Goal: Information Seeking & Learning: Learn about a topic

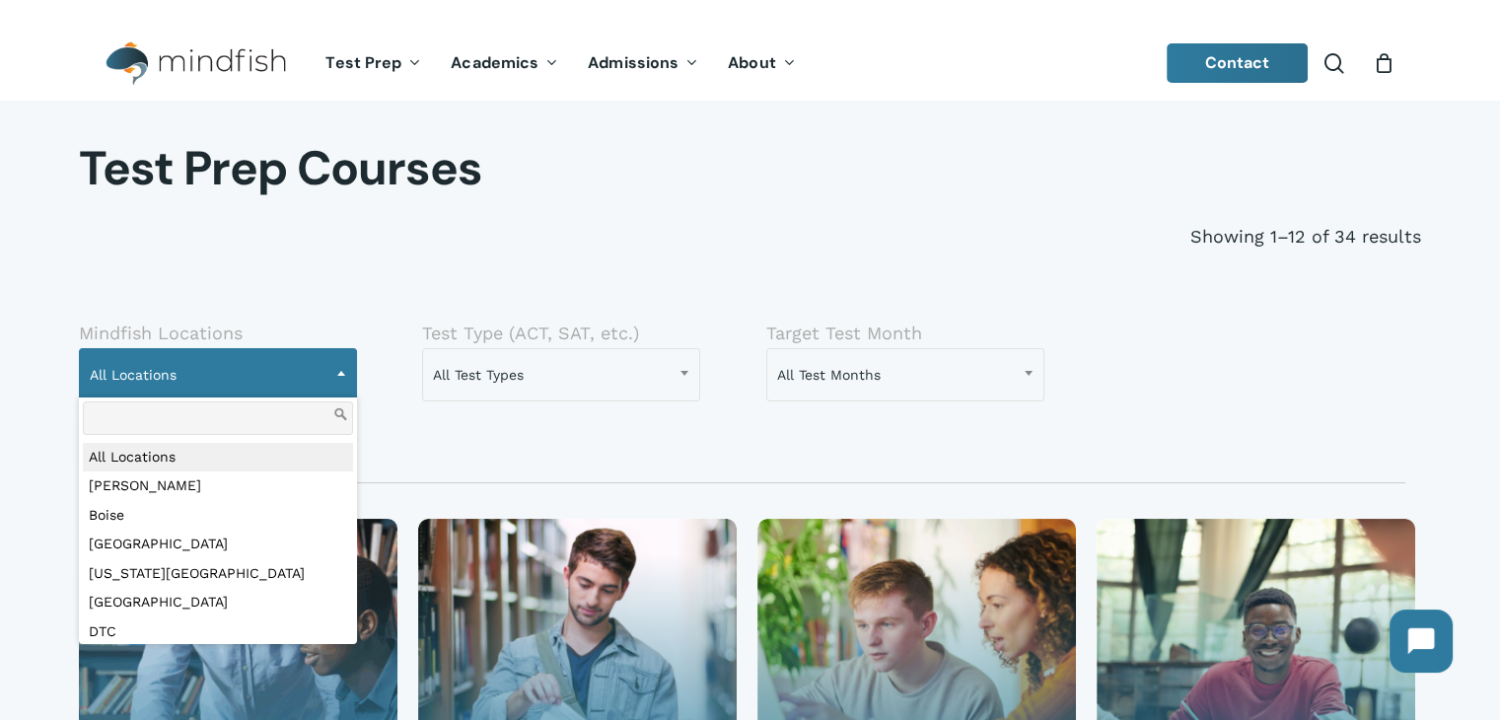
click at [272, 367] on span "All Locations" at bounding box center [218, 374] width 276 height 41
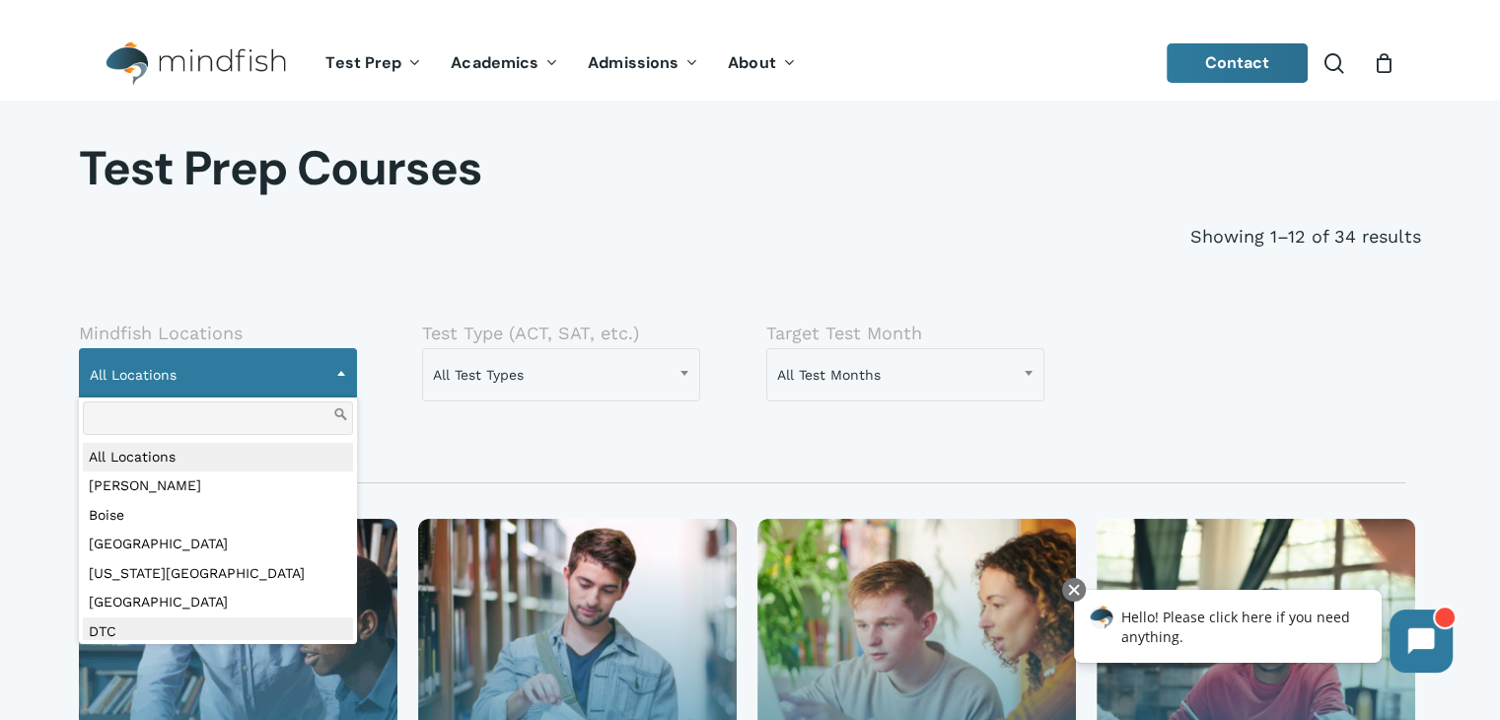
select select "***"
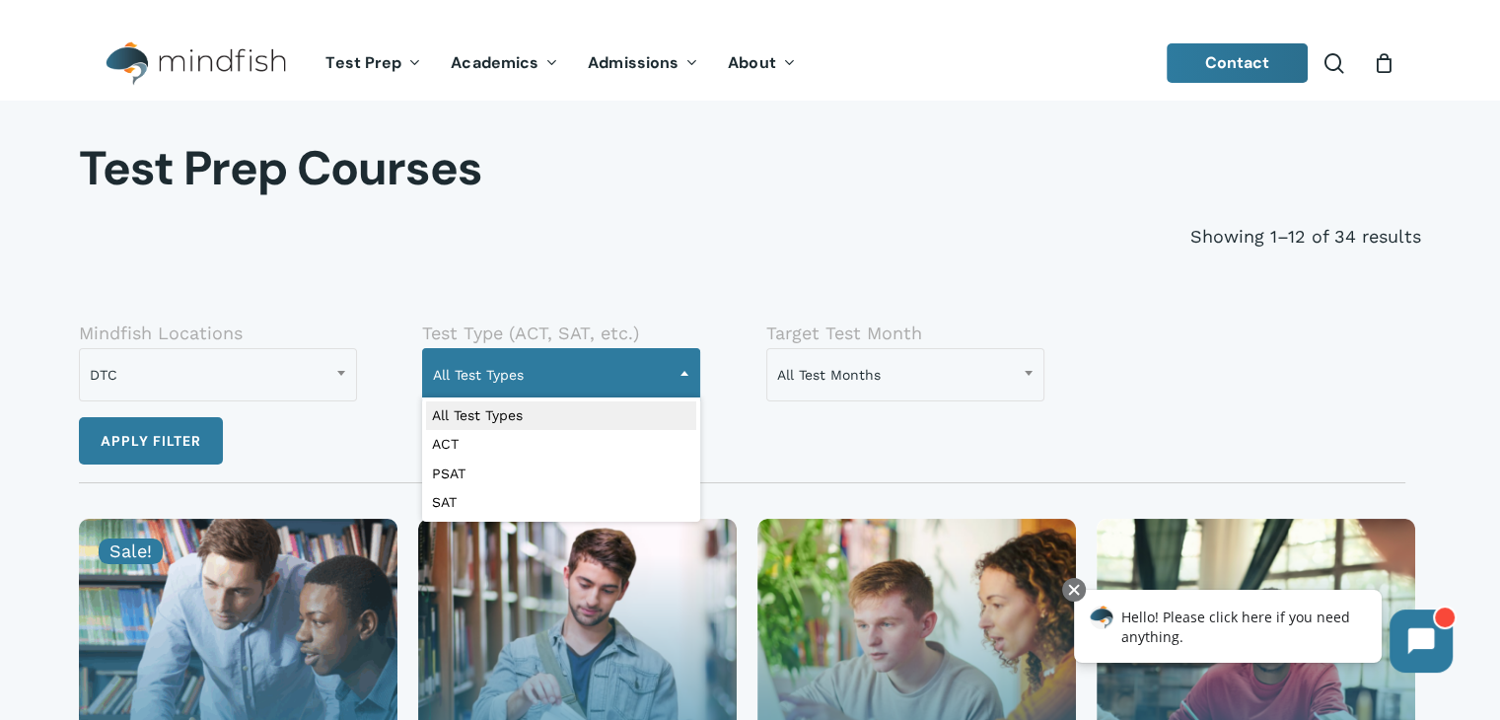
click at [594, 379] on span "All Test Types" at bounding box center [561, 374] width 276 height 41
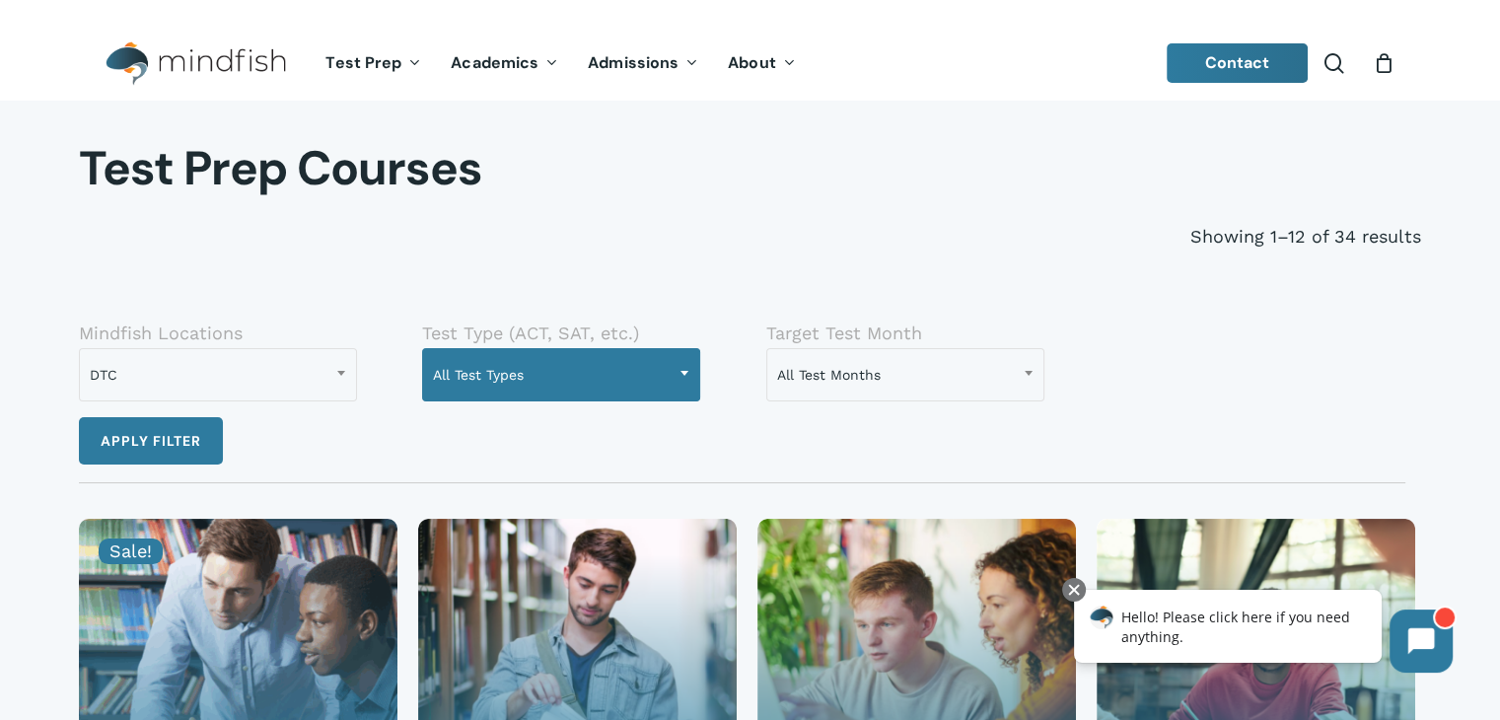
click at [594, 379] on span "All Test Types" at bounding box center [561, 374] width 276 height 41
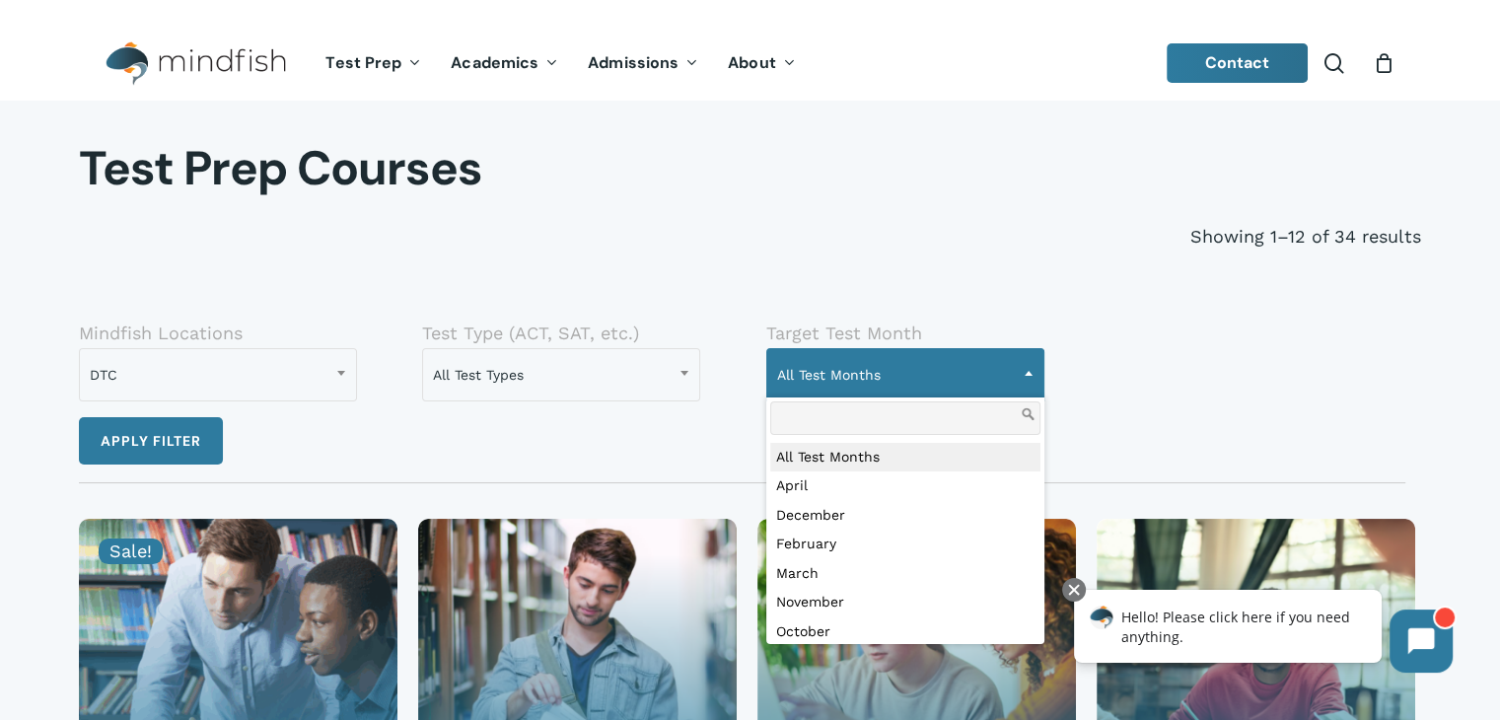
click at [1025, 368] on span at bounding box center [1029, 372] width 30 height 49
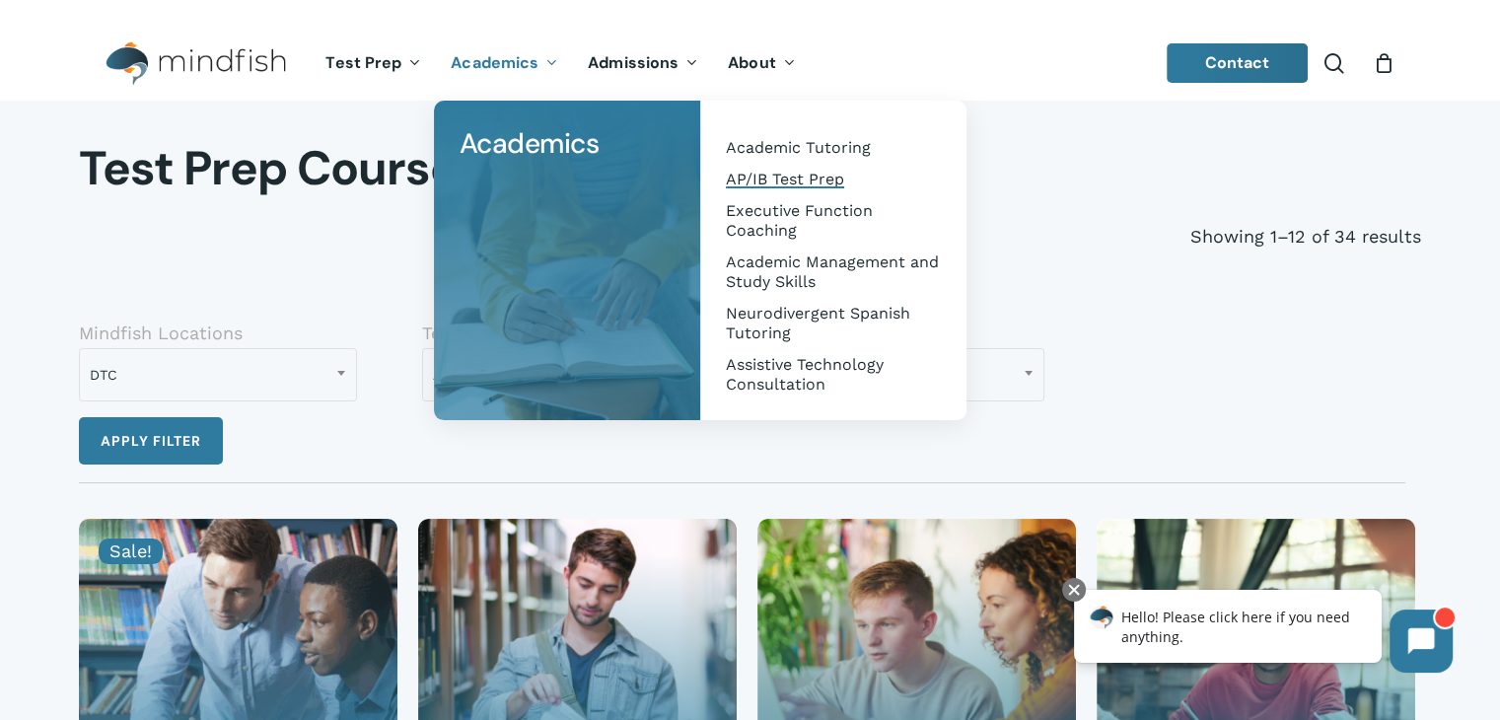
click at [742, 186] on span "AP/IB Test Prep" at bounding box center [785, 179] width 118 height 19
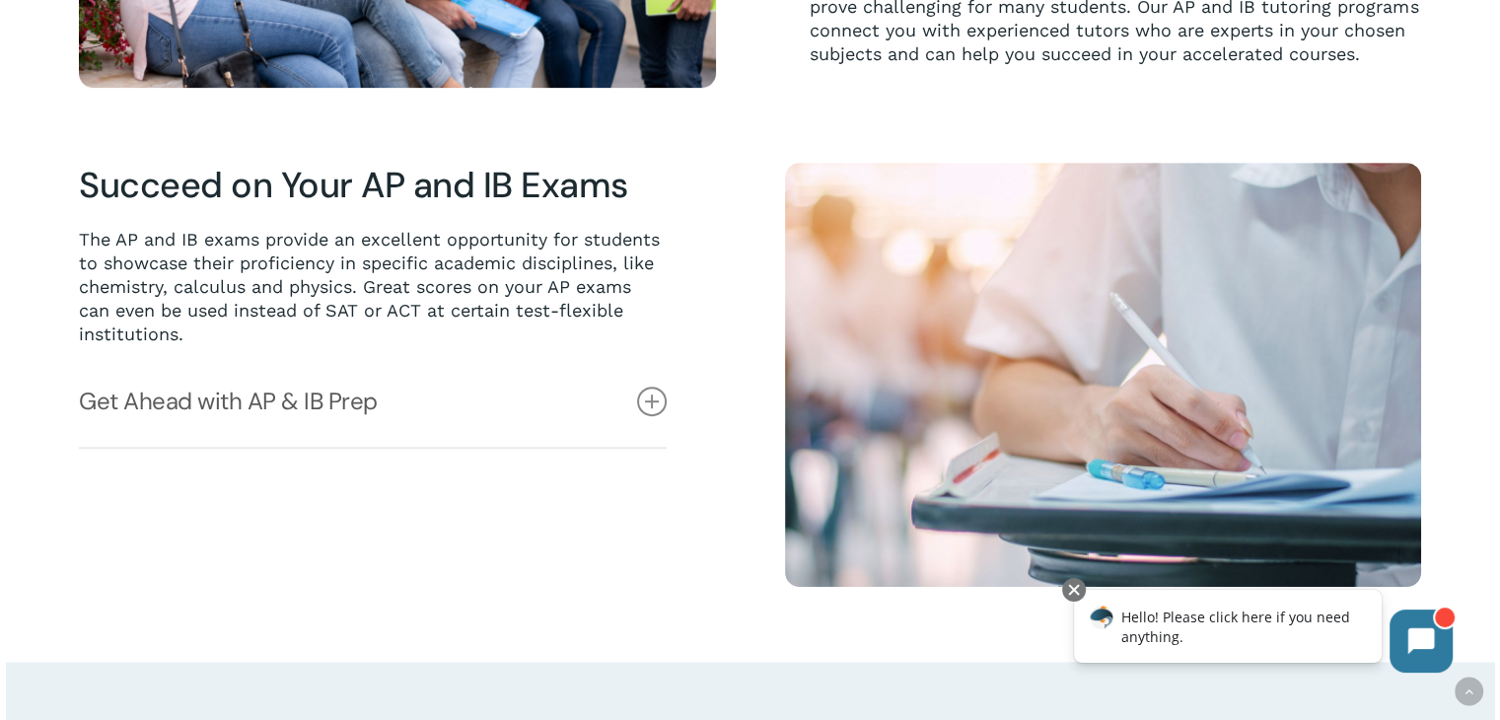
scroll to position [946, 0]
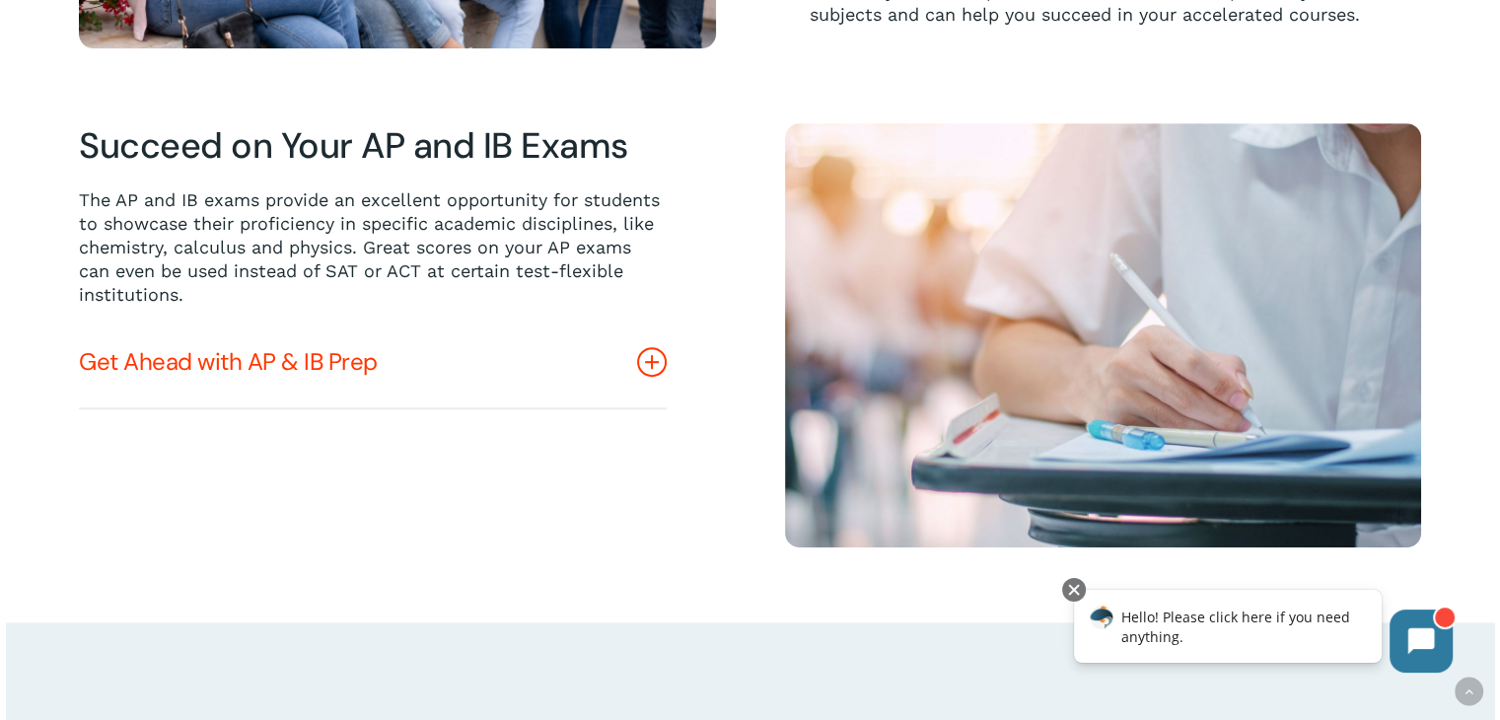
click at [344, 375] on link "Get Ahead with AP & IB Prep" at bounding box center [373, 361] width 588 height 91
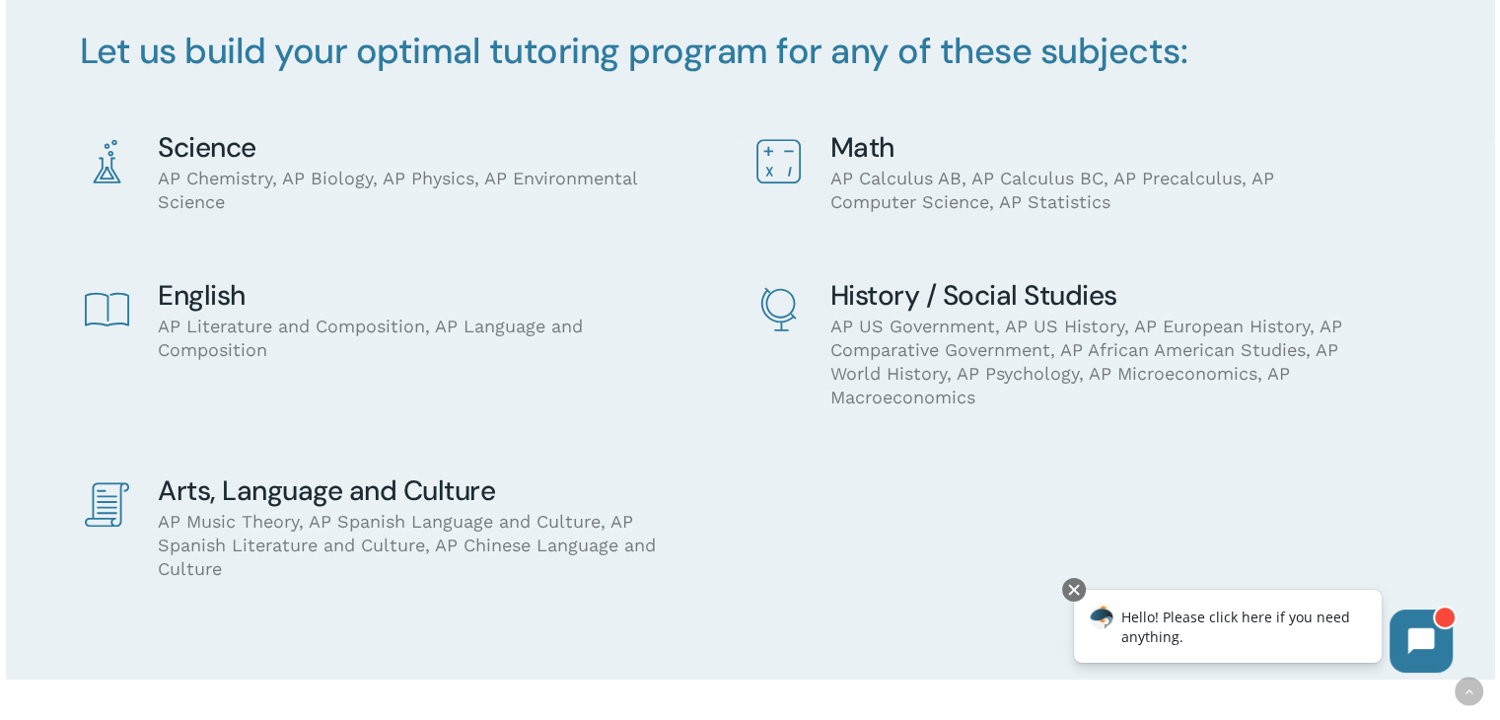
scroll to position [1617, 0]
click at [107, 170] on icon at bounding box center [107, 158] width 28 height 43
click at [716, 546] on div "Science AP Chemistry, AP Biology, AP Physics, AP Environmental Science Math AP …" at bounding box center [751, 388] width 1344 height 515
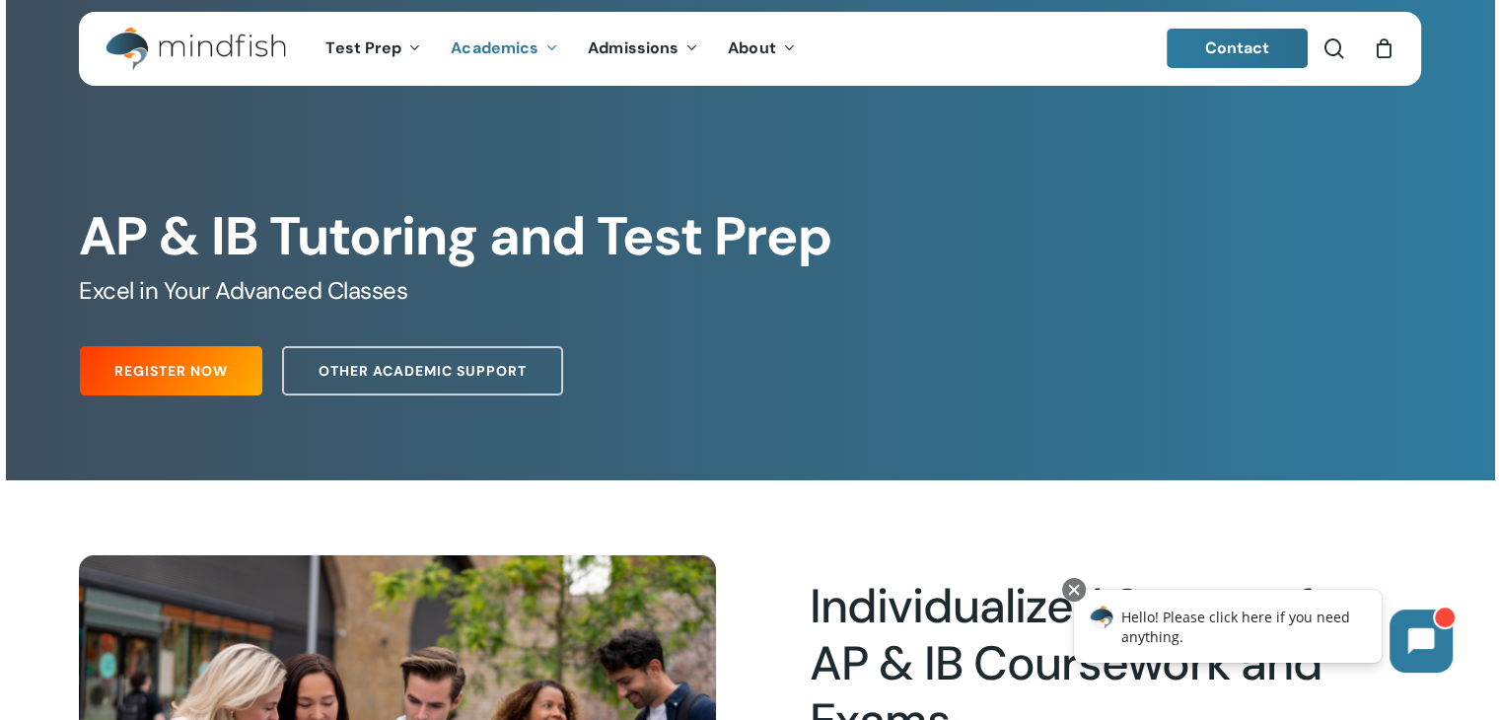
scroll to position [0, 0]
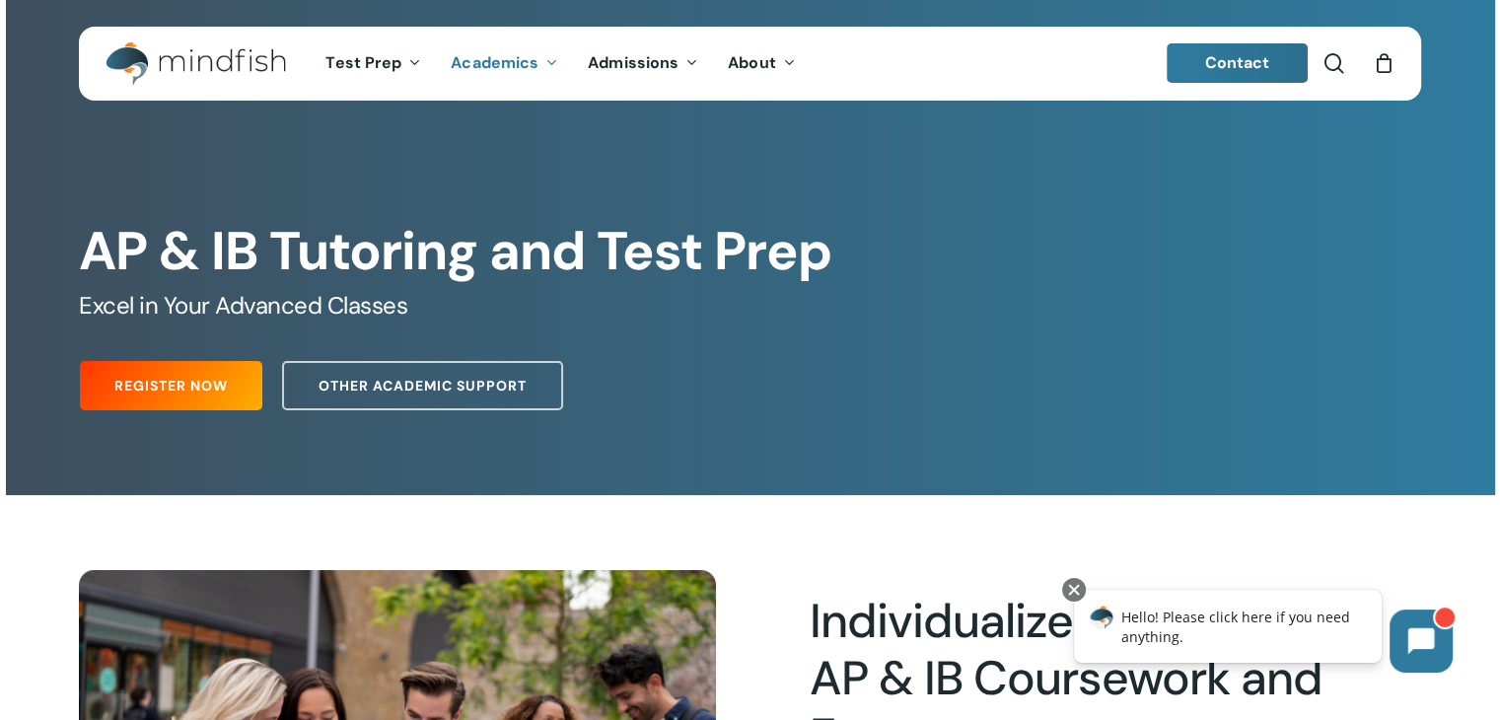
click at [1267, 623] on span "Hello! Please click here if you need anything." at bounding box center [1235, 626] width 229 height 38
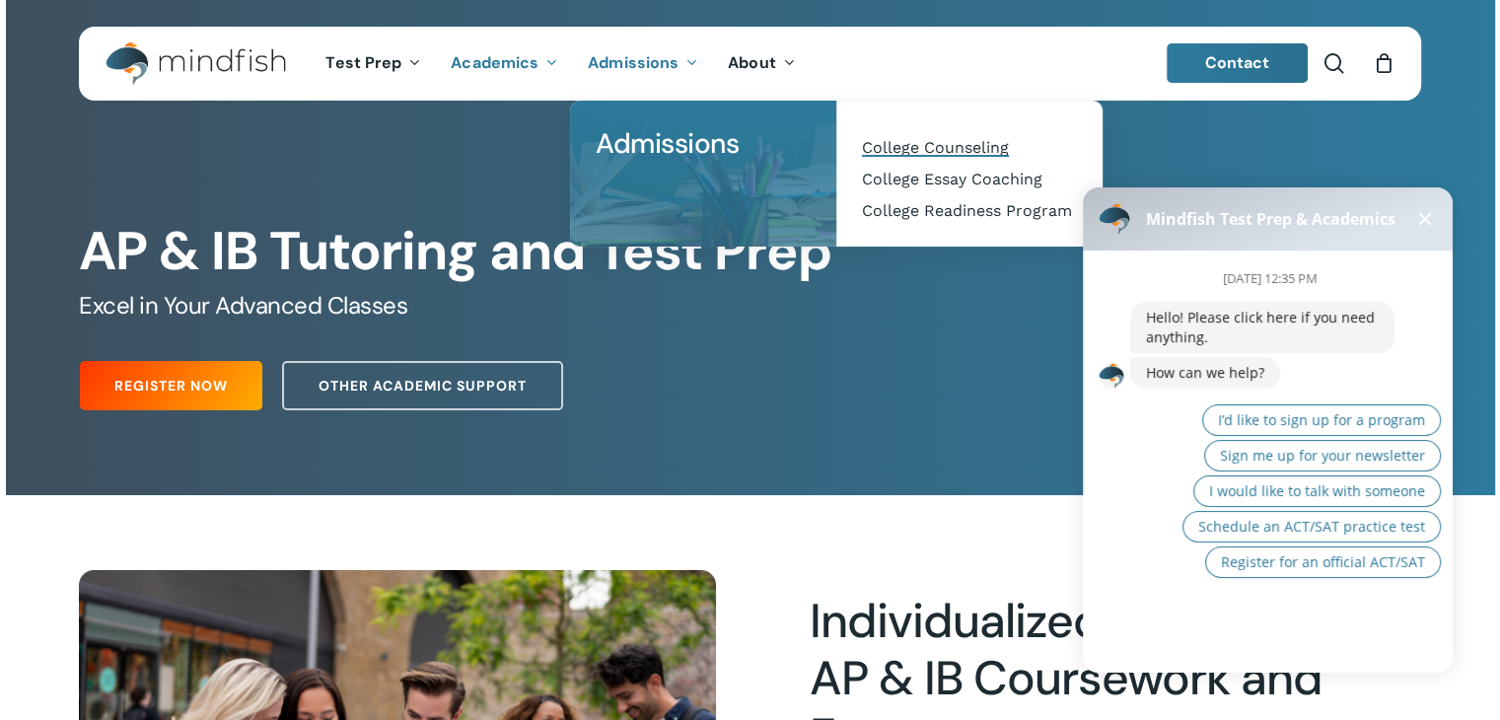
click at [920, 139] on span "College Counseling" at bounding box center [935, 147] width 147 height 19
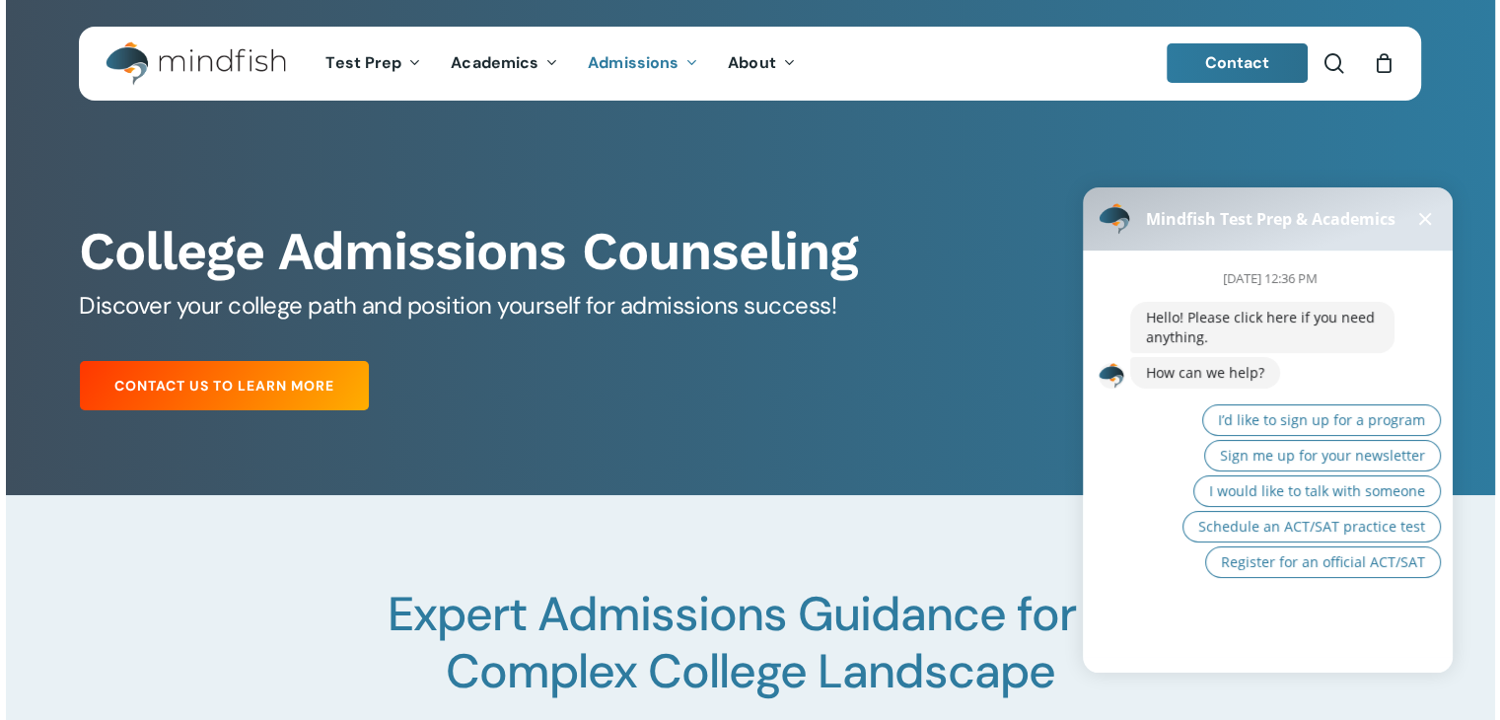
click at [1432, 223] on button at bounding box center [1425, 219] width 24 height 24
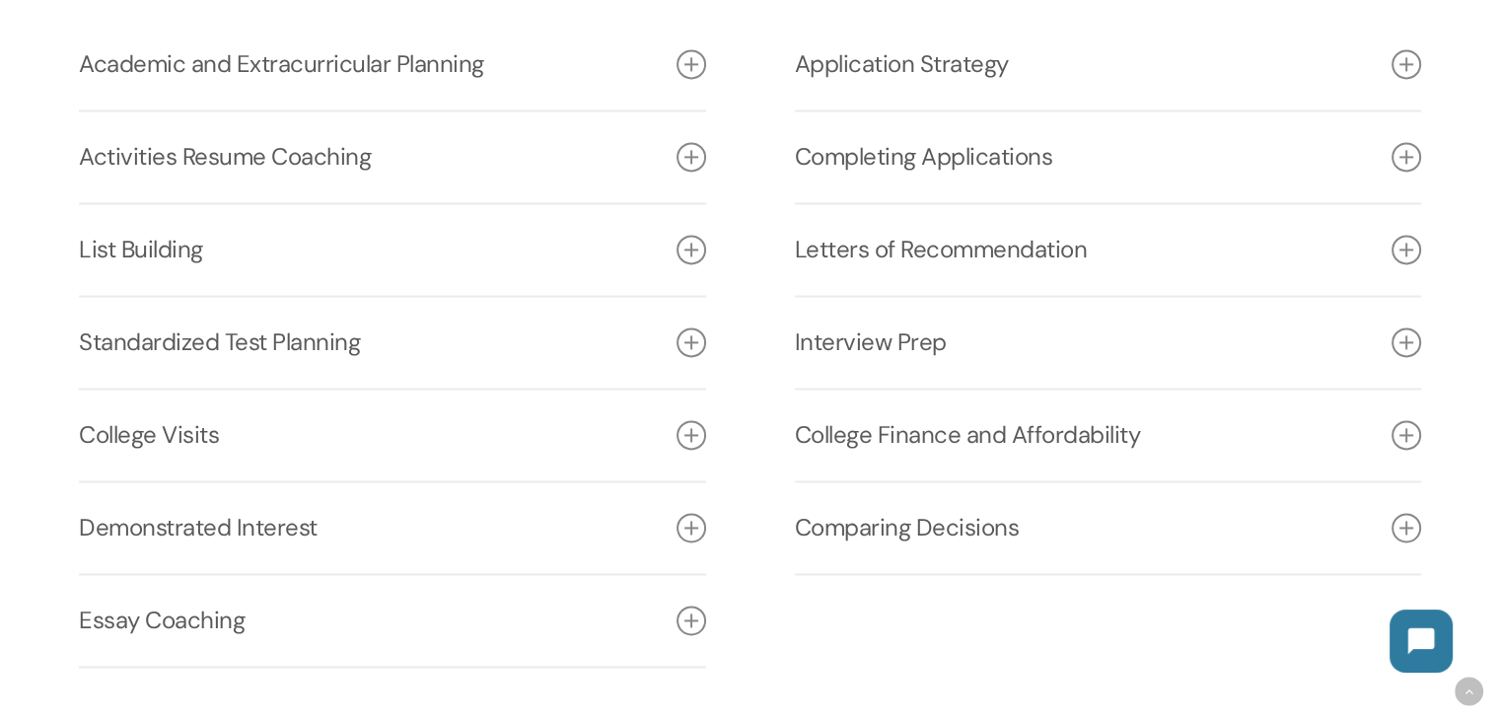
scroll to position [2808, 0]
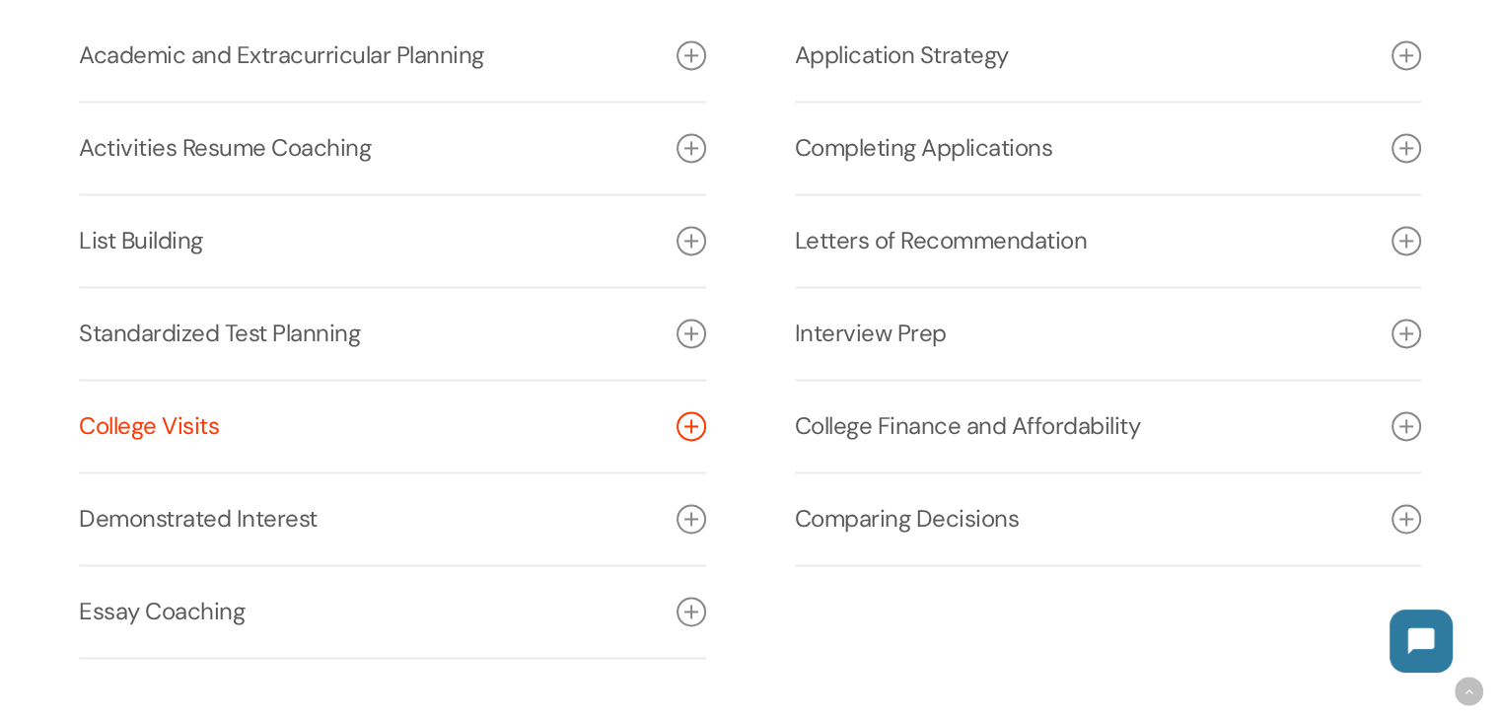
click at [690, 423] on icon at bounding box center [691, 426] width 30 height 30
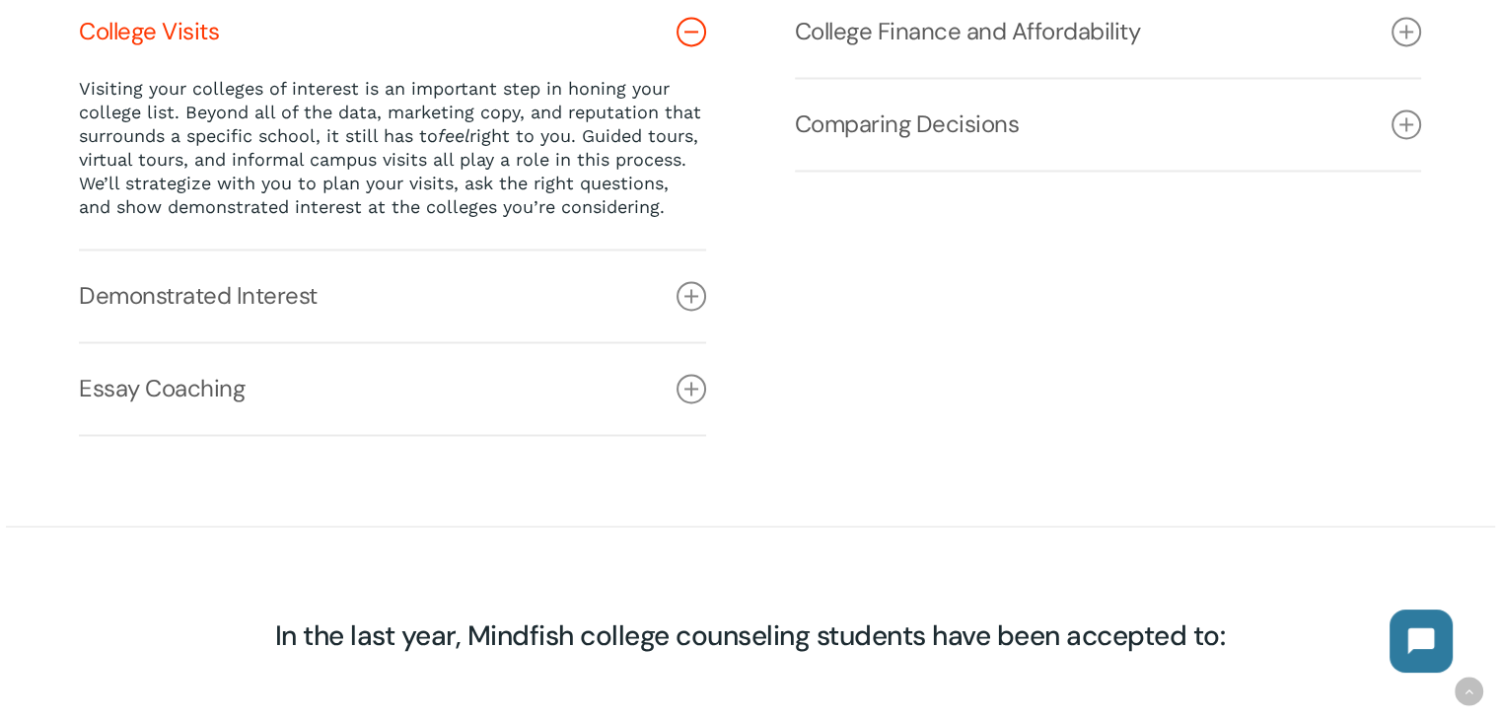
scroll to position [3242, 0]
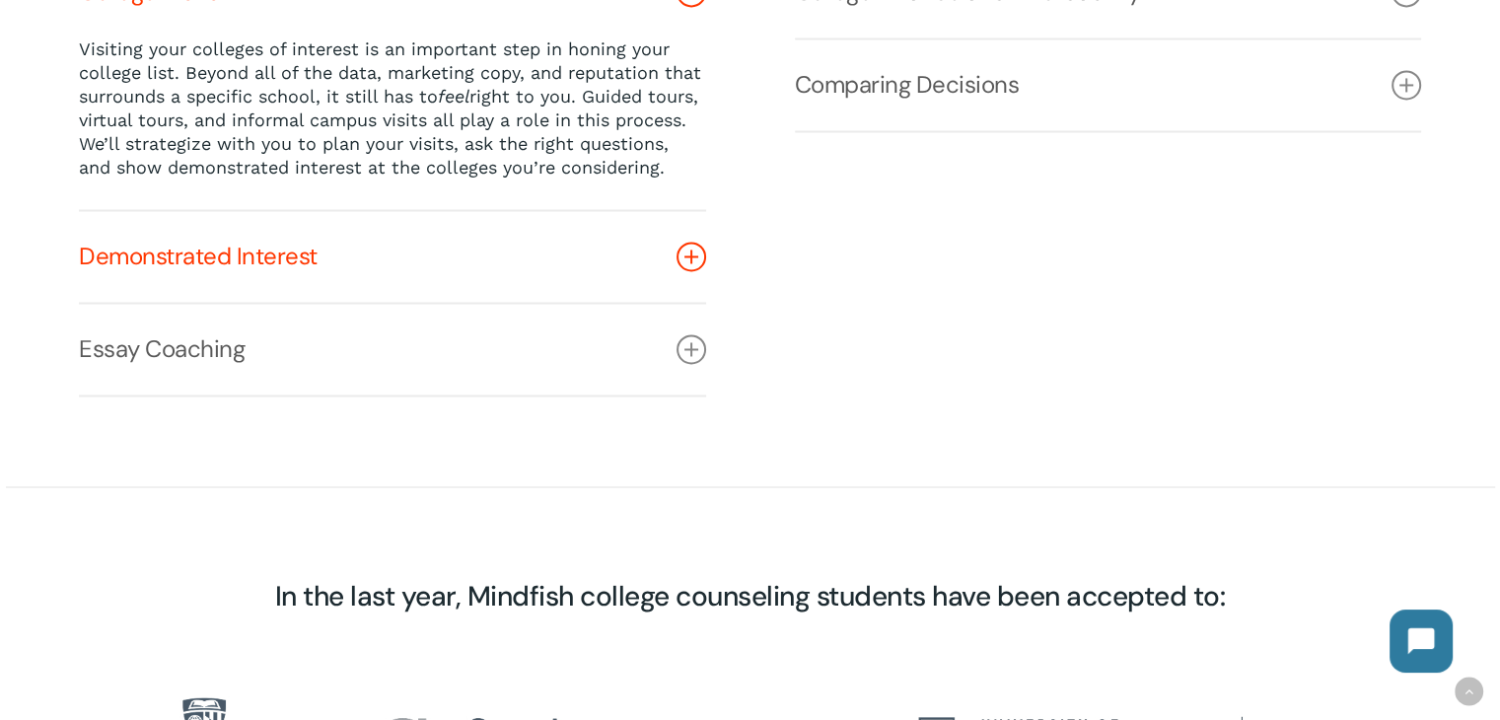
click at [688, 271] on icon at bounding box center [691, 257] width 30 height 30
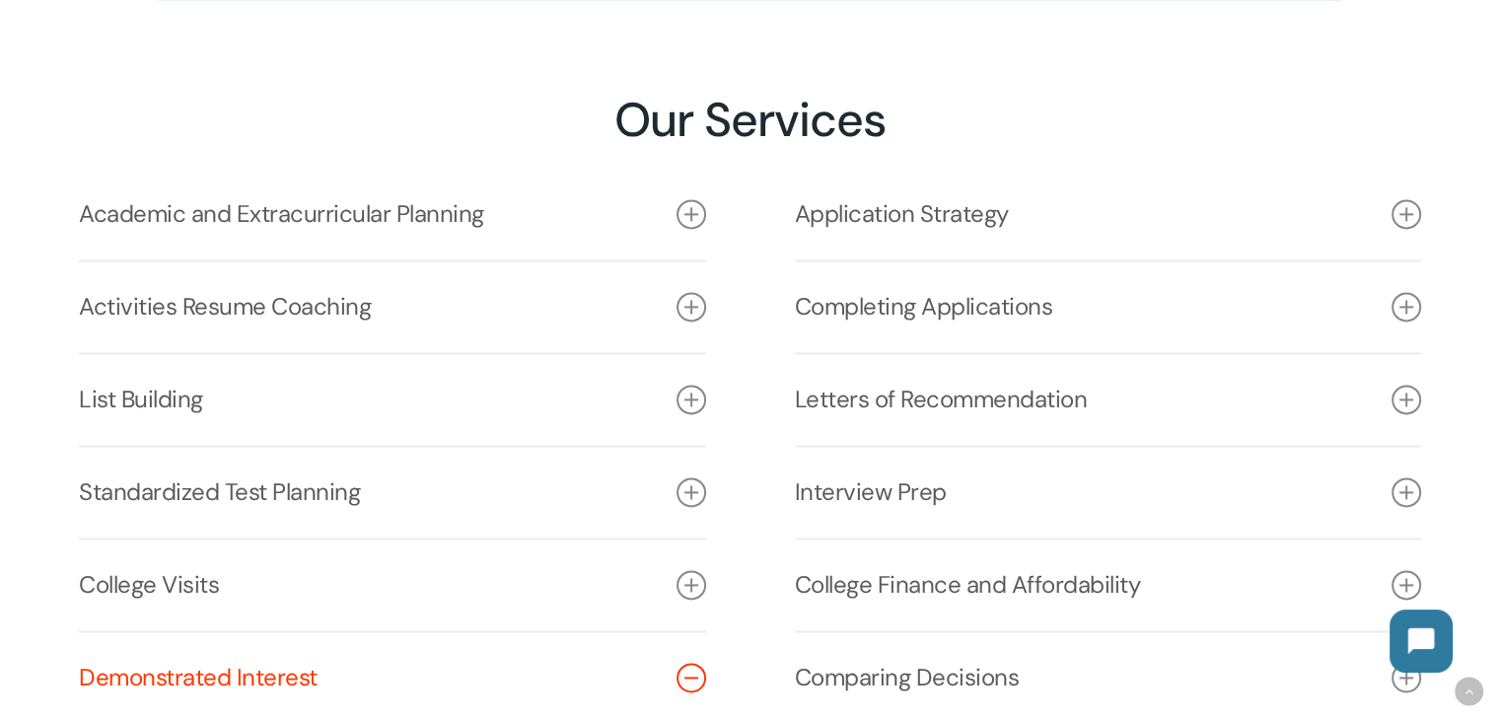
scroll to position [2650, 0]
click at [445, 209] on link "Academic and Extracurricular Planning" at bounding box center [392, 213] width 627 height 91
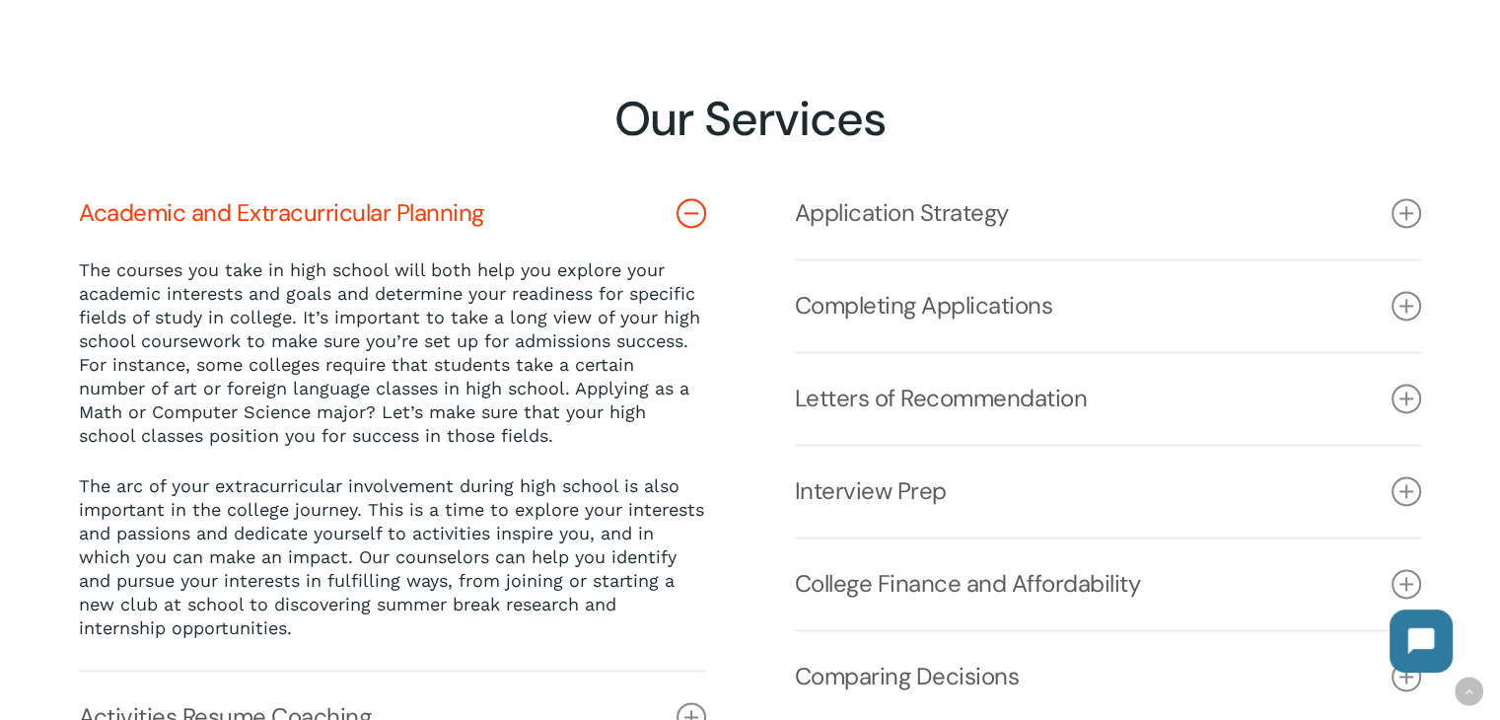
click at [354, 457] on p "The courses you take in high school will both help you explore your academic in…" at bounding box center [392, 366] width 627 height 216
click at [954, 589] on link "College Finance and Affordability" at bounding box center [1108, 583] width 627 height 91
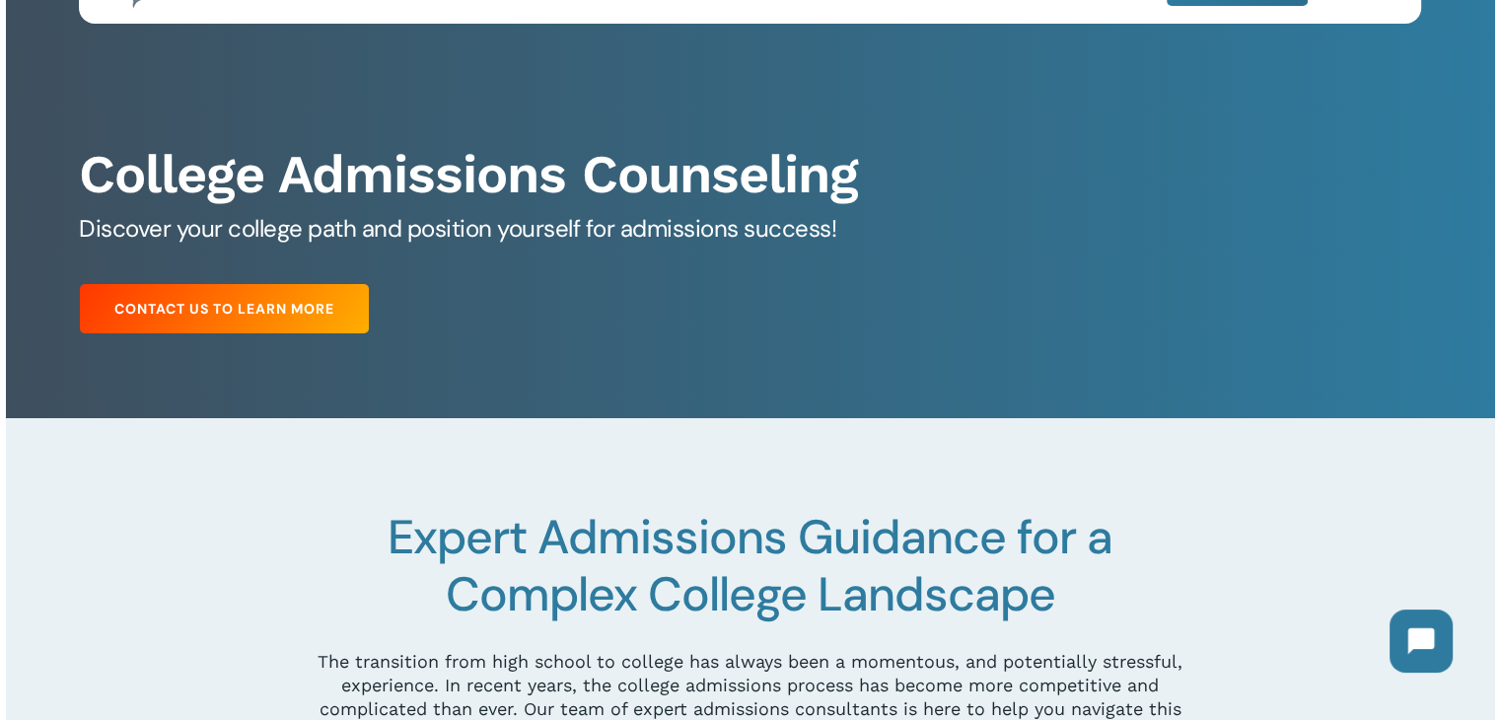
scroll to position [0, 0]
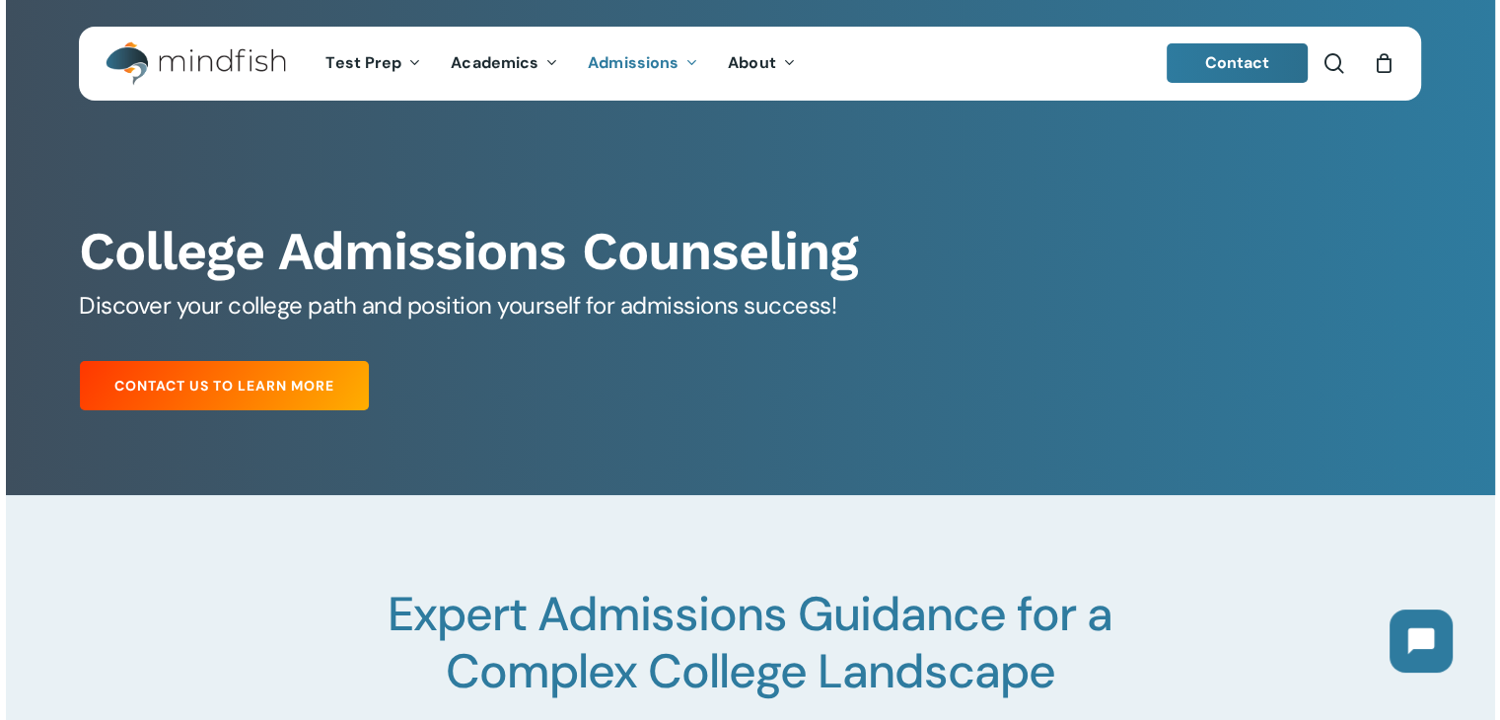
click at [1216, 62] on span "Contact" at bounding box center [1237, 62] width 65 height 21
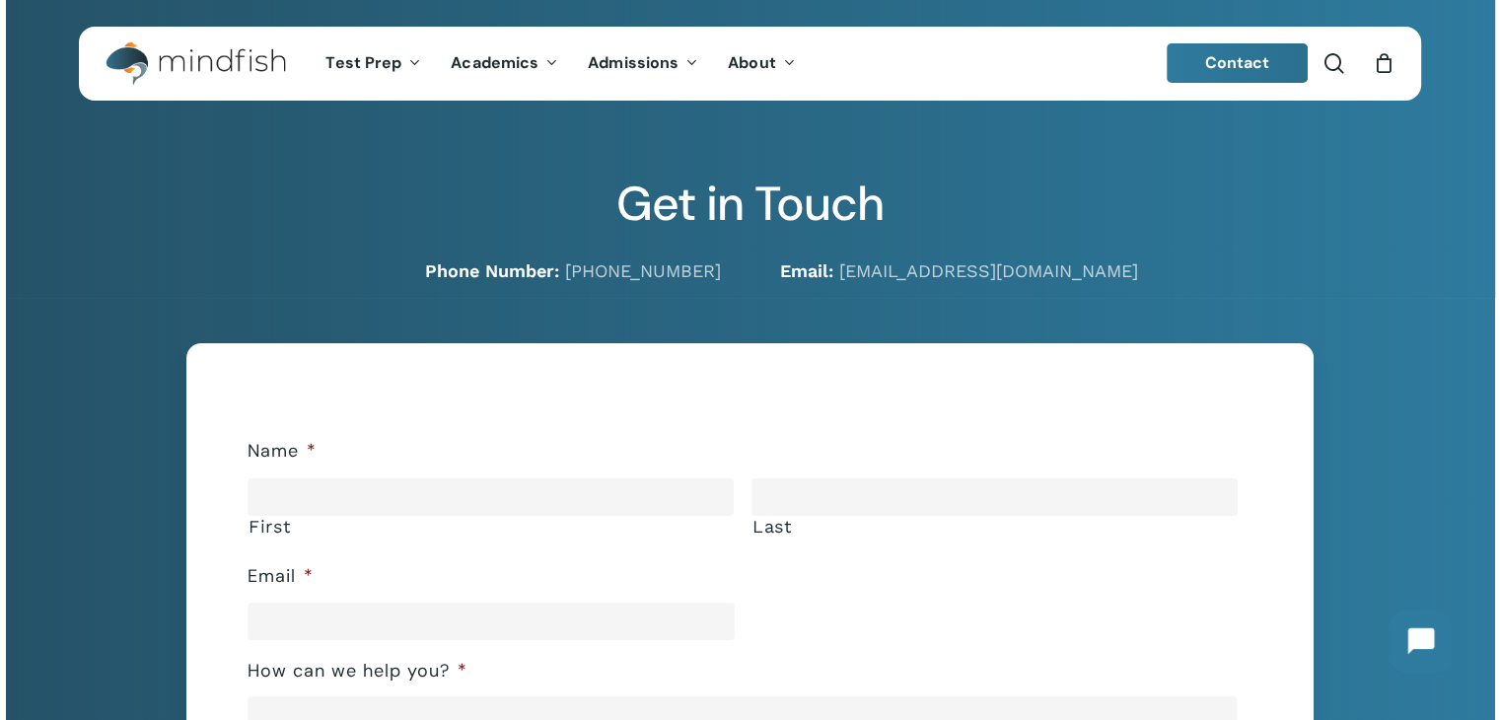
click at [200, 474] on div "Δ Name * First Last Email * How can we help you? * CAPTCHA Instagram This field…" at bounding box center [749, 720] width 1127 height 754
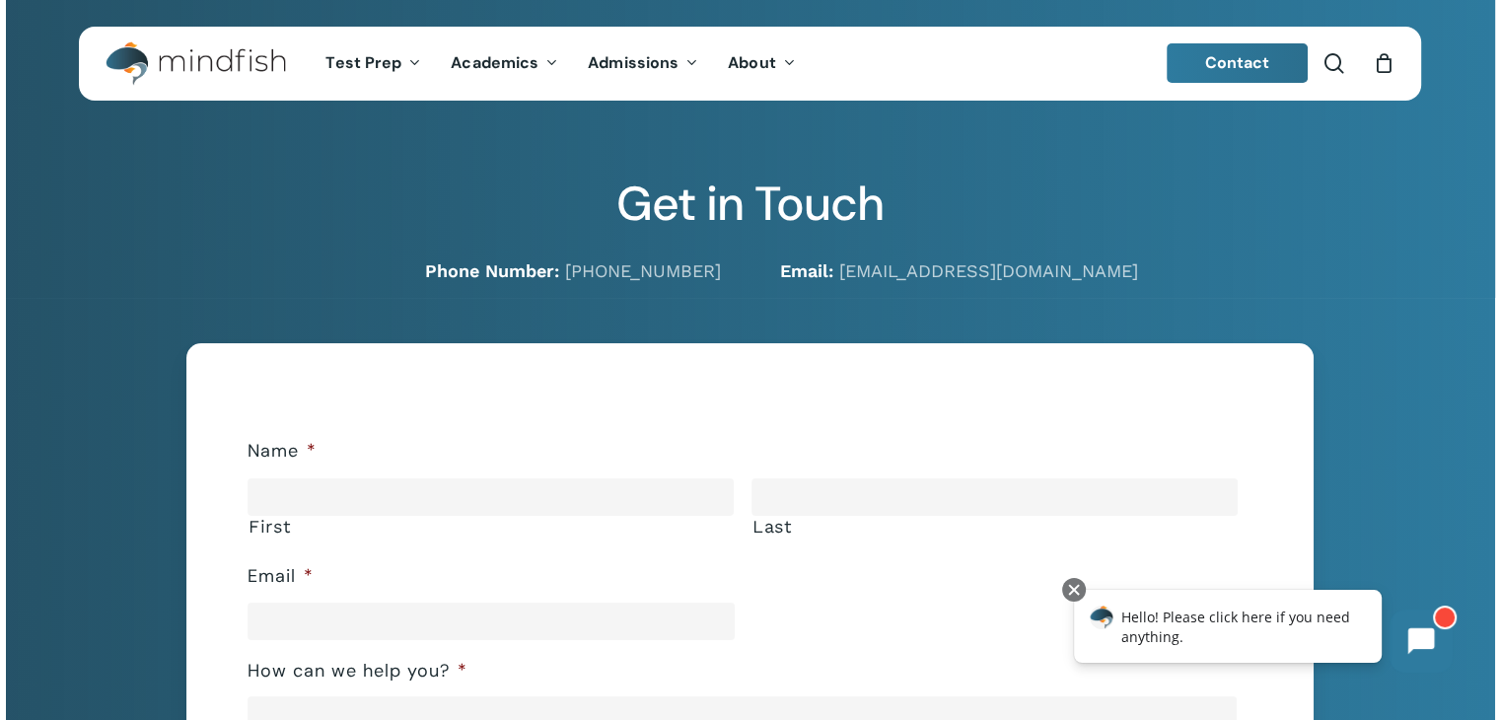
click at [1231, 650] on div "Hello! Please click here if you need anything." at bounding box center [1228, 626] width 308 height 73
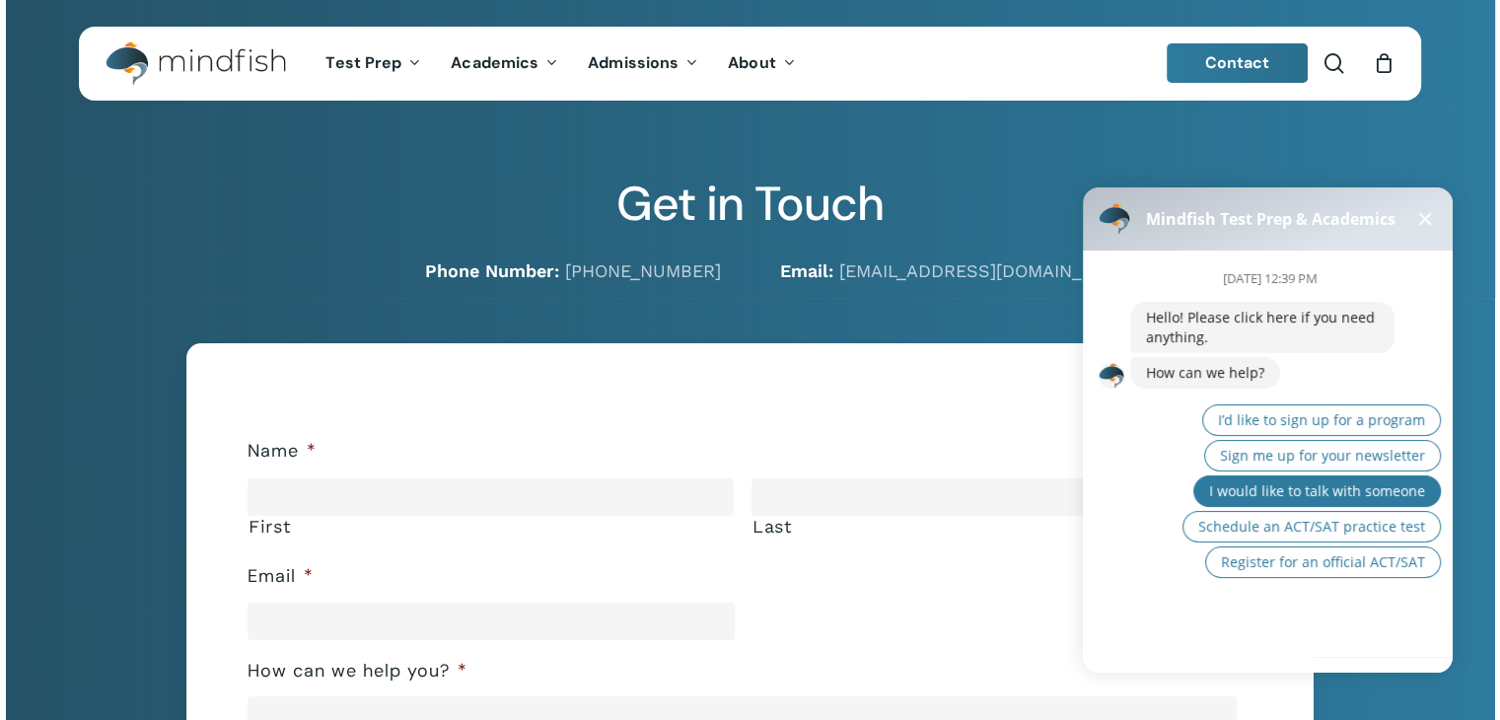
click at [1329, 492] on span "I would like to talk with someone" at bounding box center [1317, 490] width 216 height 19
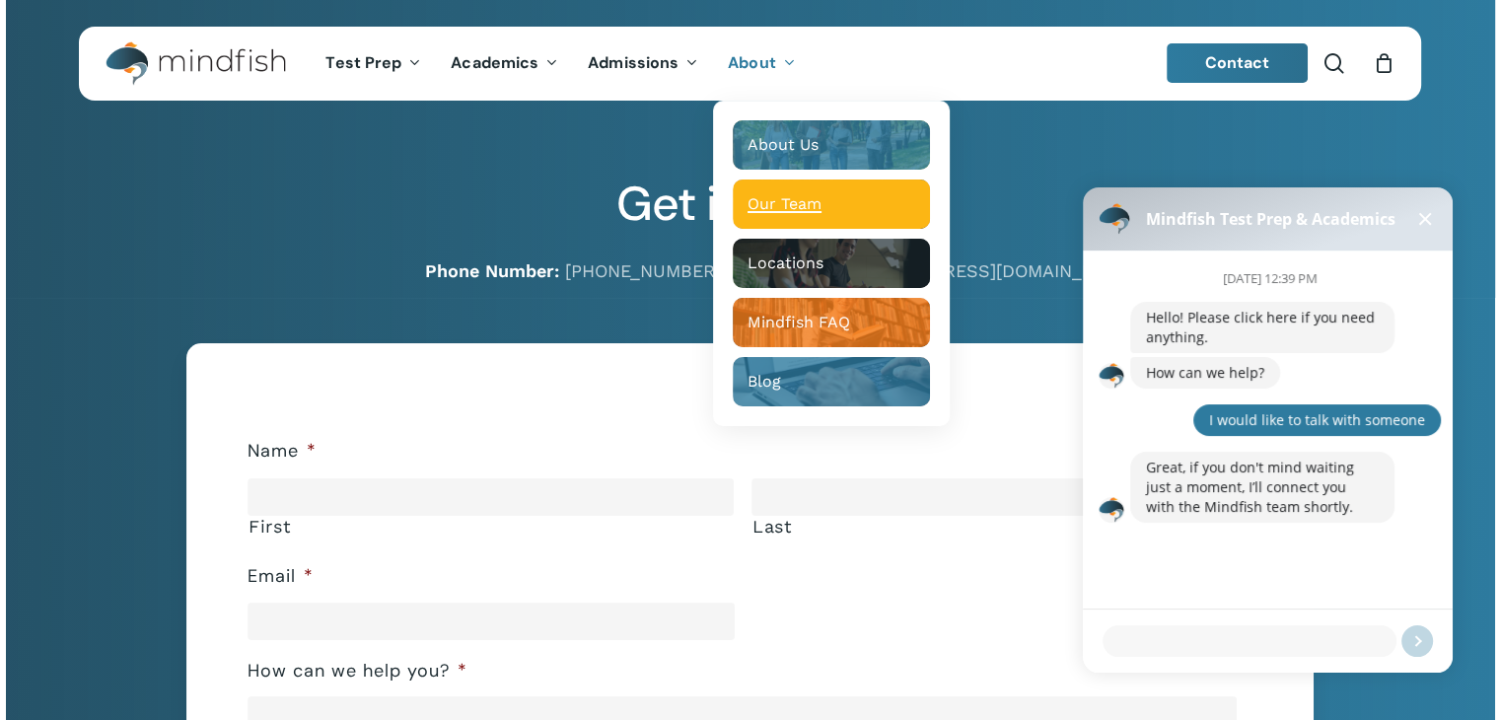
click at [775, 206] on span "Our Team" at bounding box center [784, 203] width 74 height 19
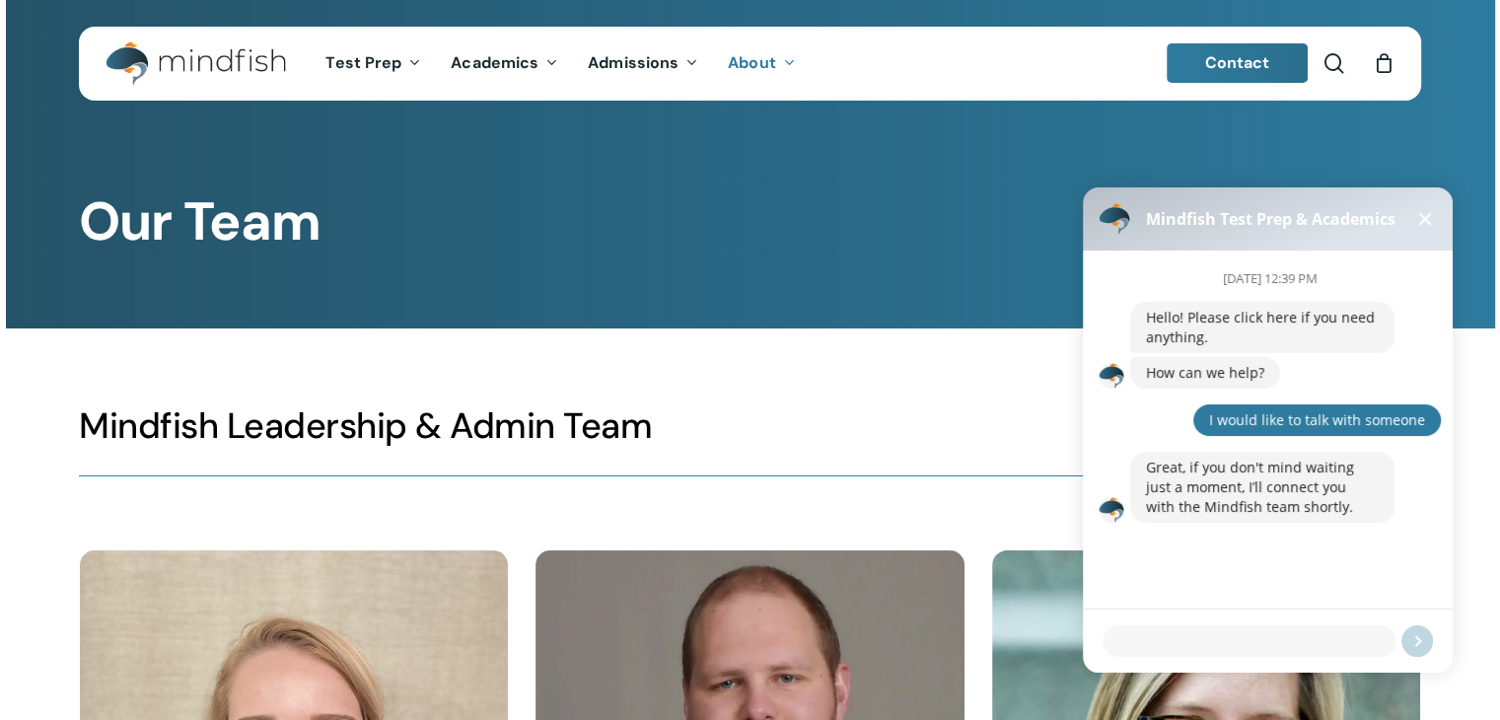
click at [780, 389] on div at bounding box center [750, 435] width 1489 height 215
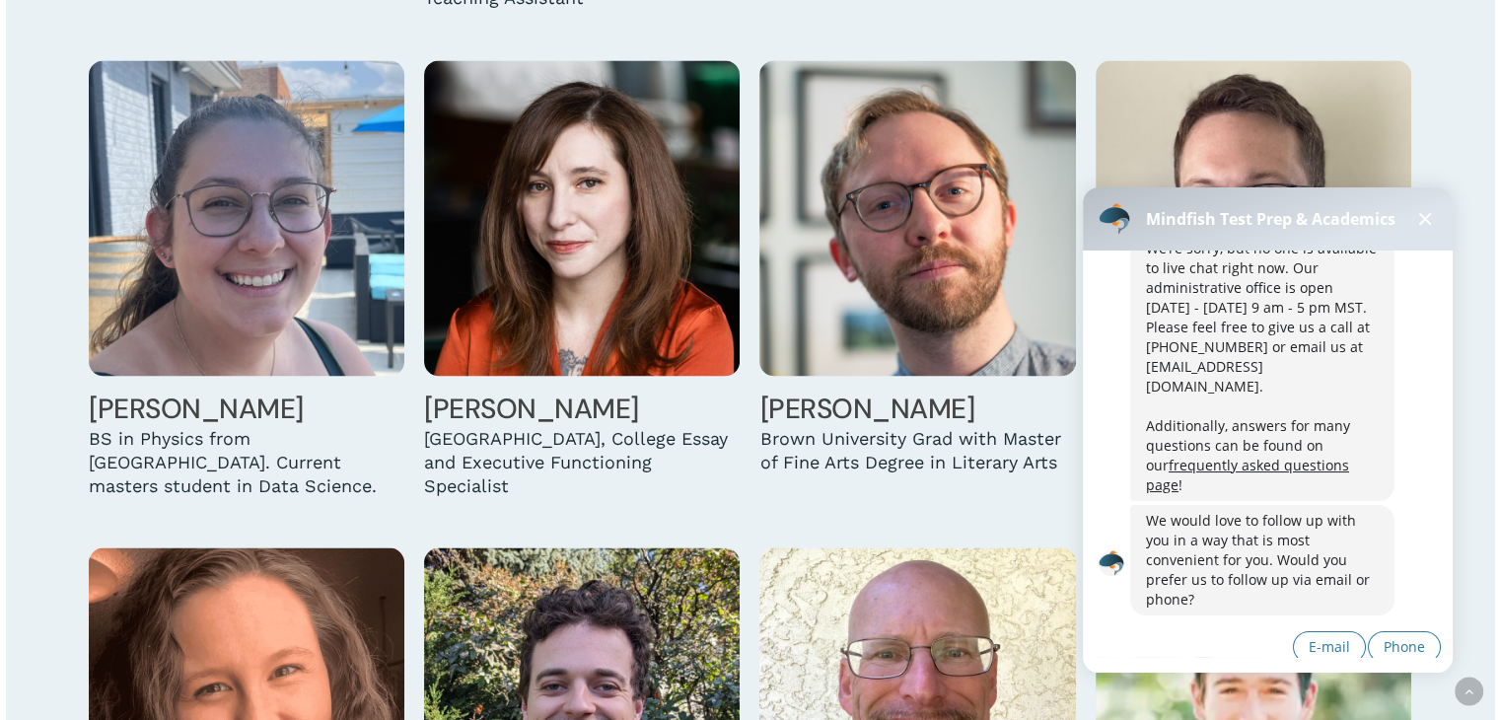
scroll to position [3381, 0]
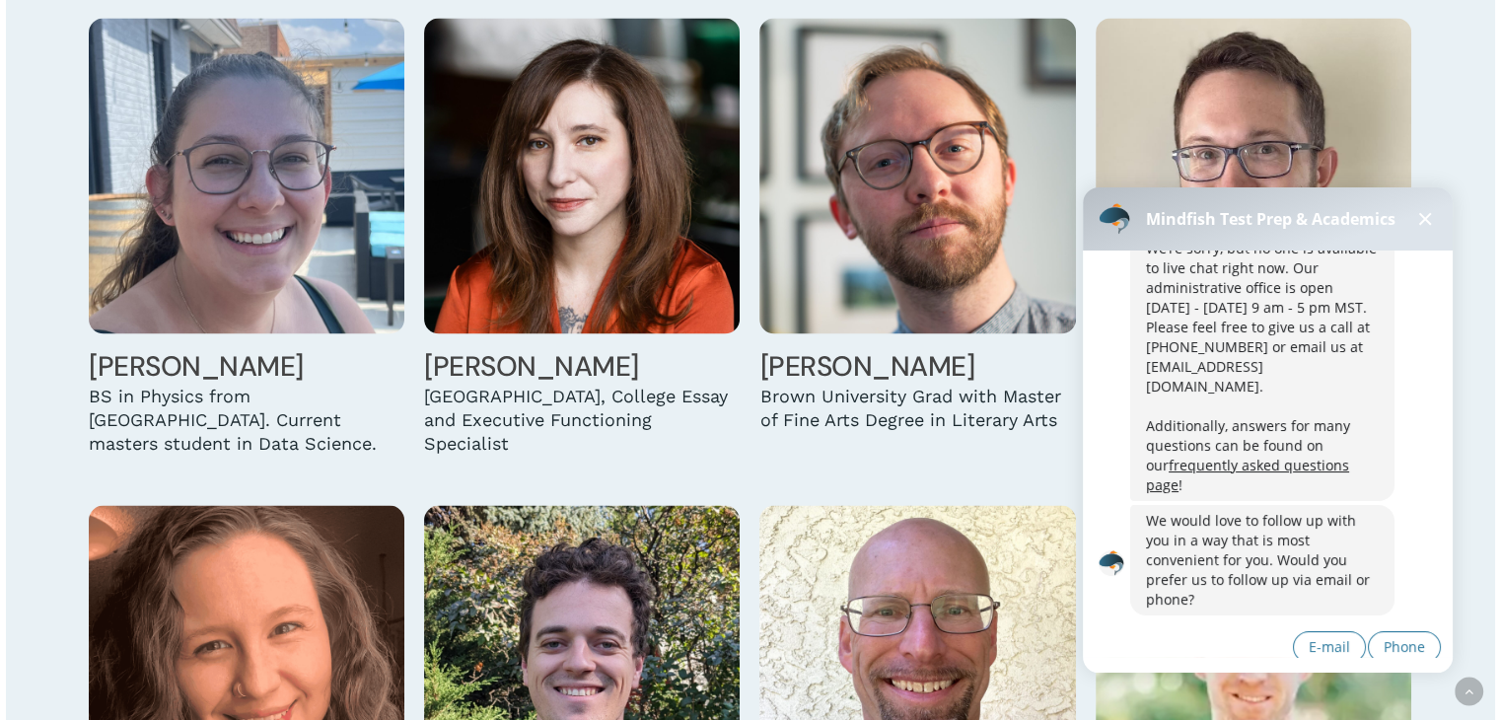
click at [1427, 485] on div "September 12th at 12:40 PM Hello! Please click here if you need anything. How c…" at bounding box center [1291, 327] width 322 height 740
click at [1274, 455] on link "frequently asked questions page" at bounding box center [1247, 474] width 203 height 38
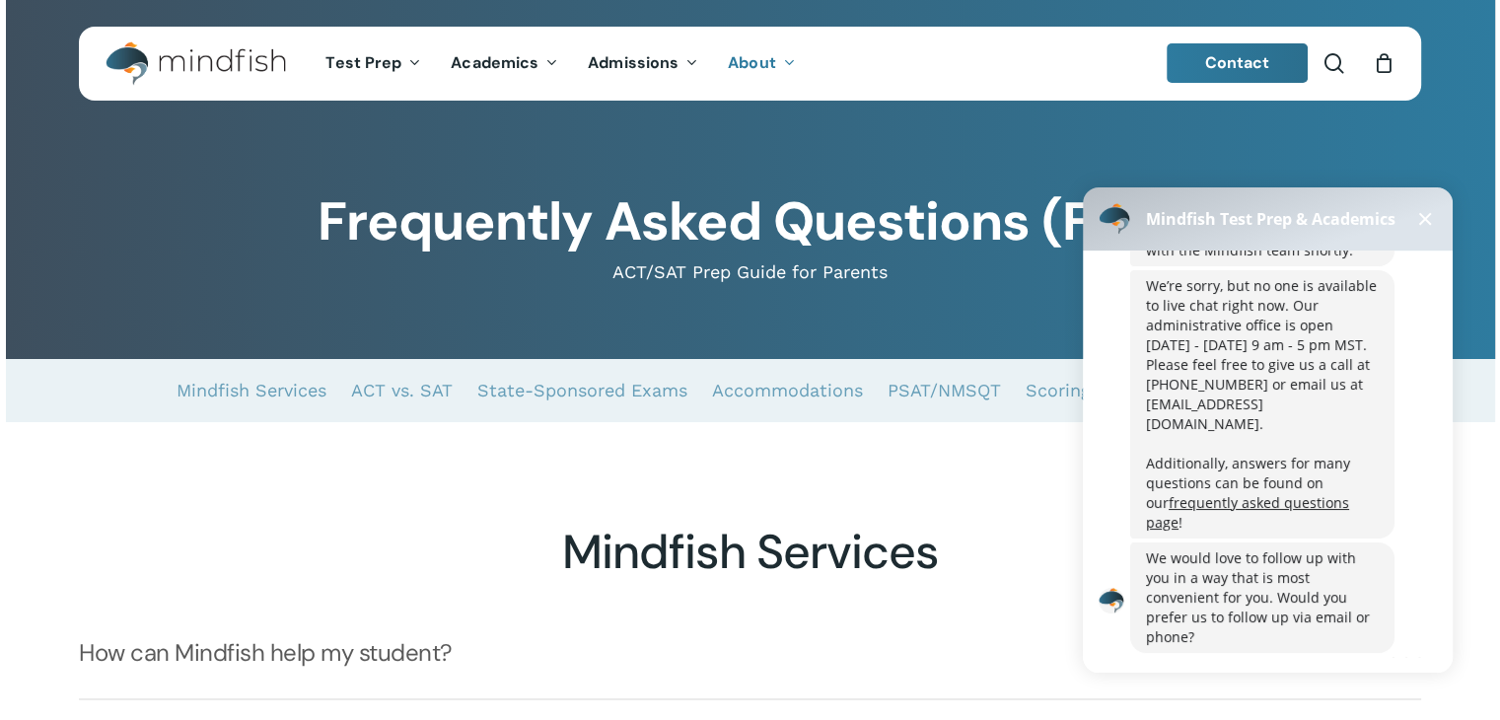
scroll to position [294, 0]
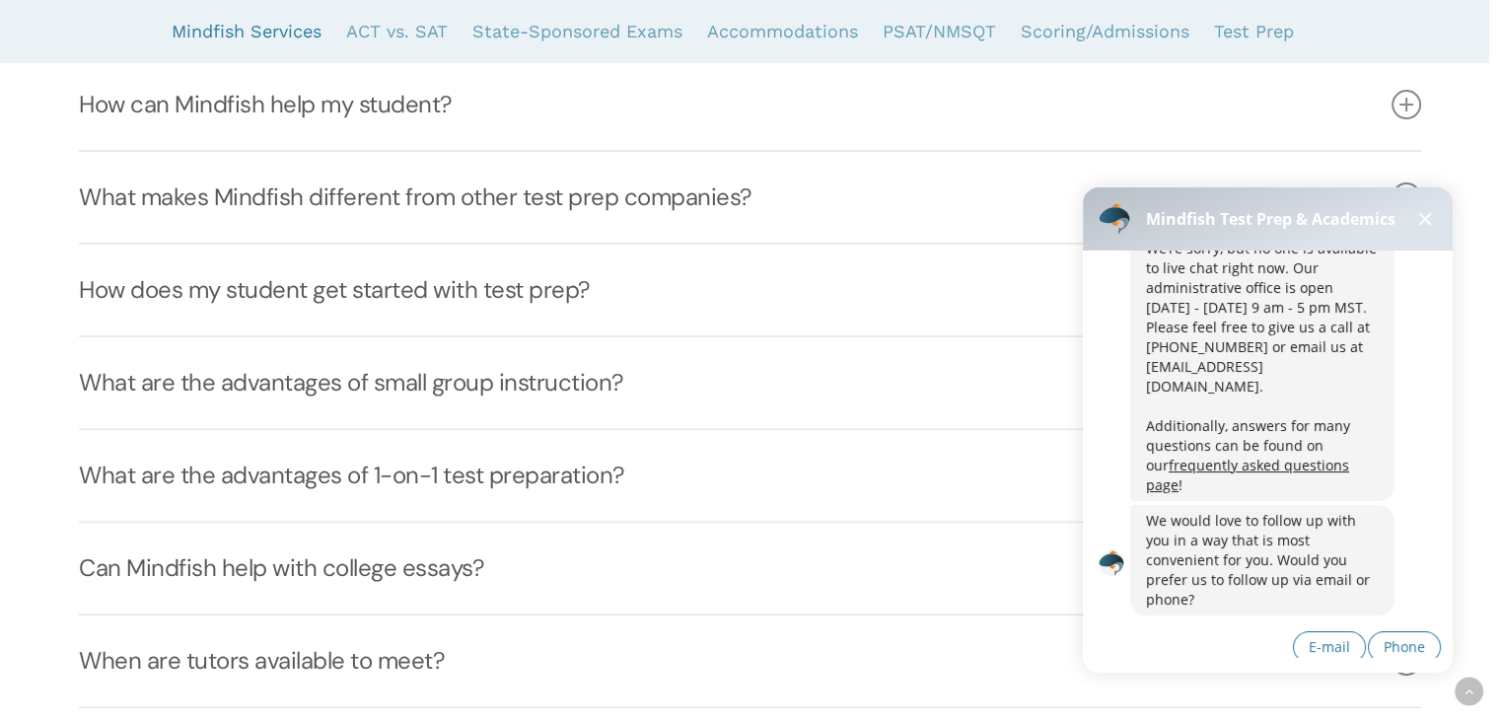
scroll to position [552, 0]
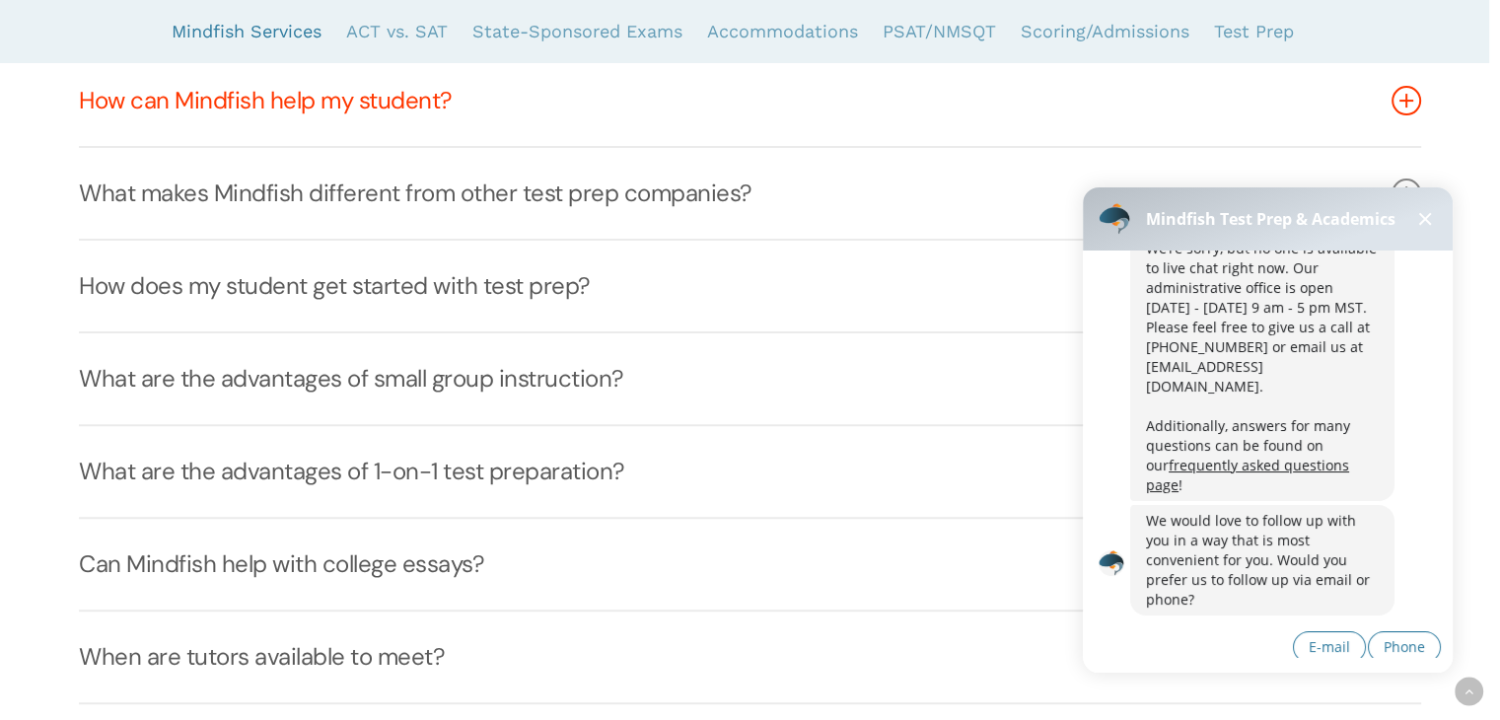
click at [312, 105] on link "How can Mindfish help my student?" at bounding box center [749, 100] width 1341 height 91
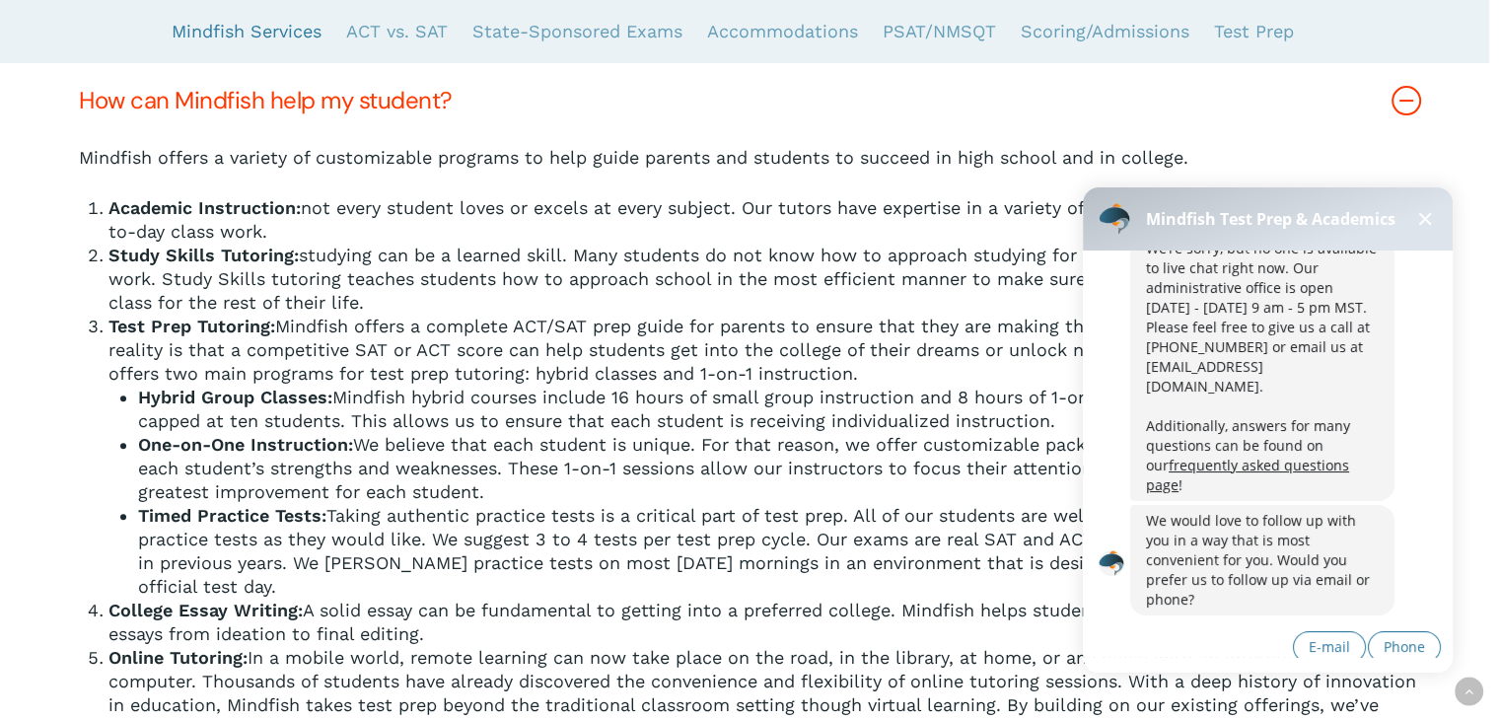
click at [84, 487] on div "Mindfish offers a variety of customizable programs to help guide parents and st…" at bounding box center [749, 455] width 1341 height 618
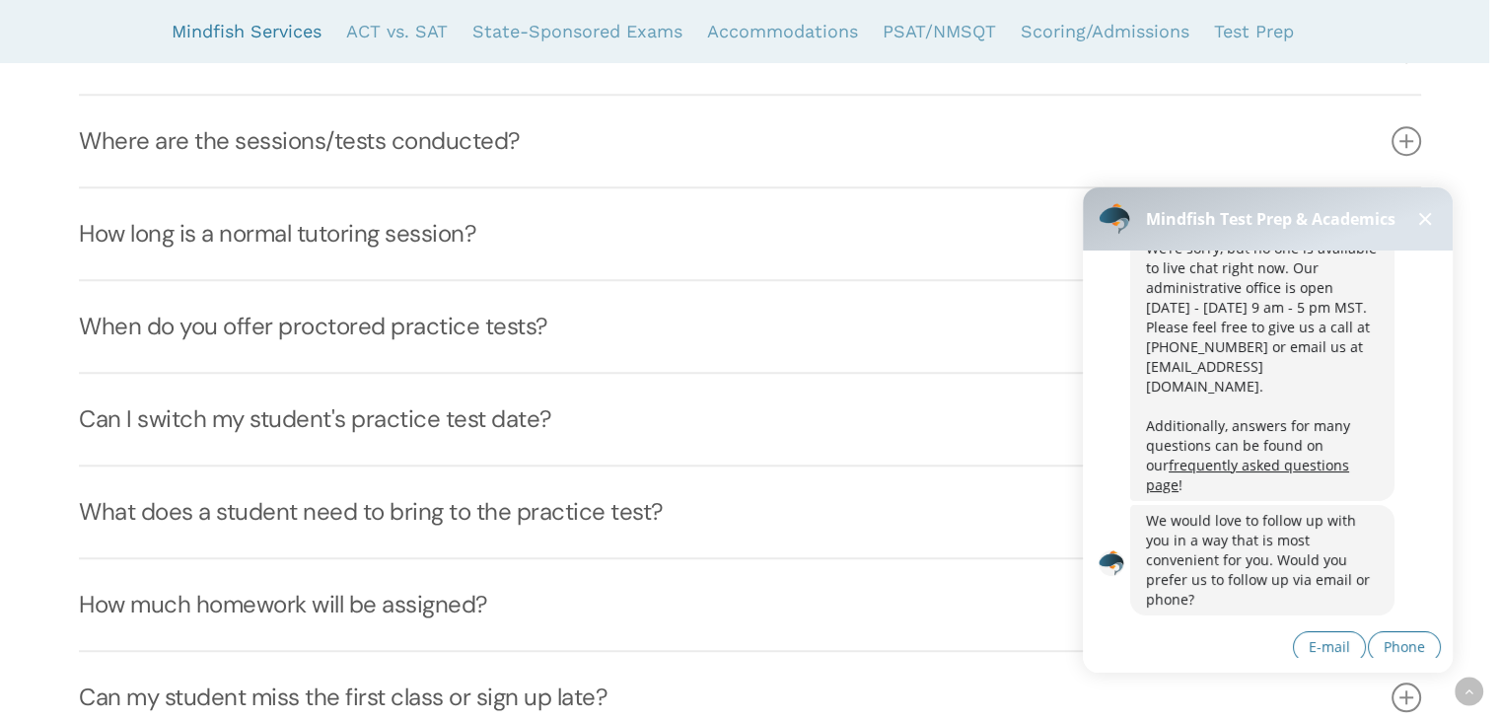
scroll to position [1814, 0]
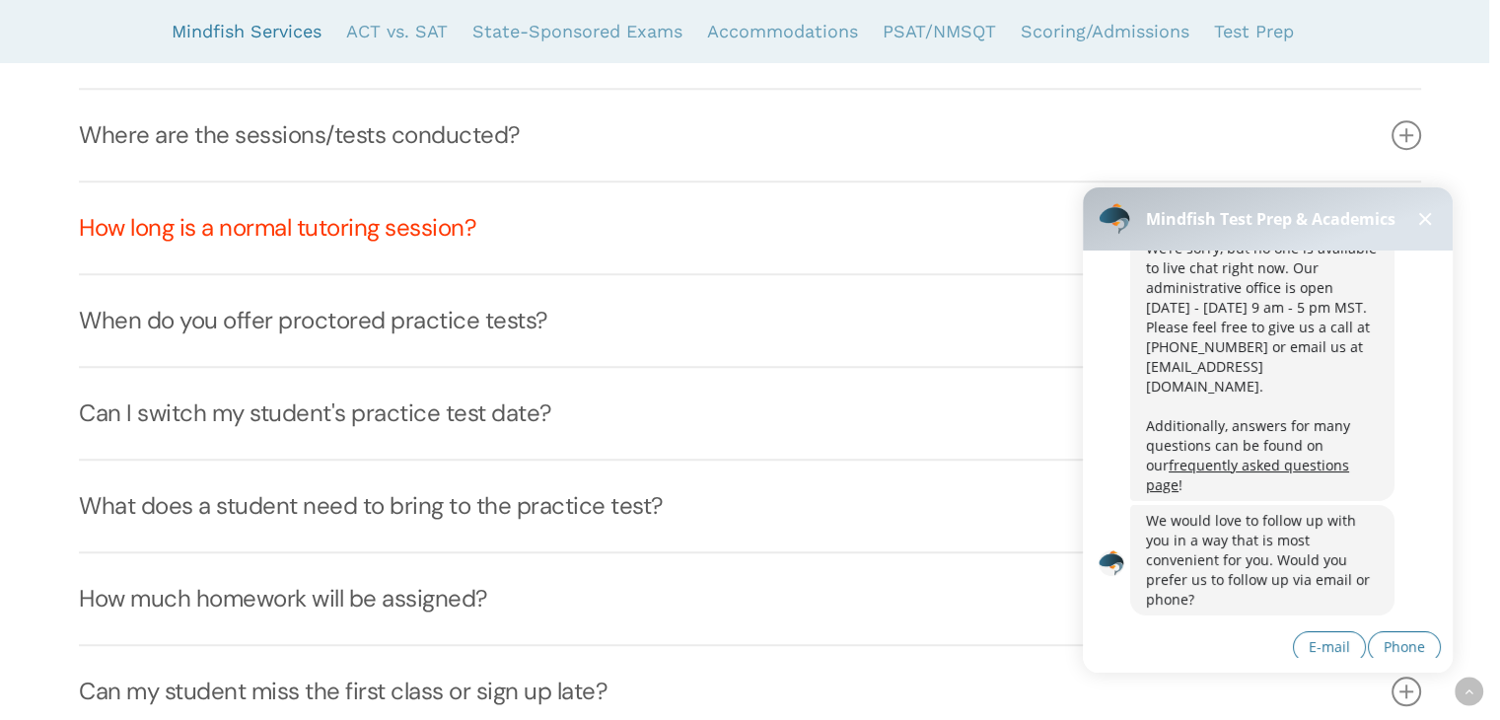
click at [294, 243] on link "How long is a normal tutoring session?" at bounding box center [749, 227] width 1341 height 91
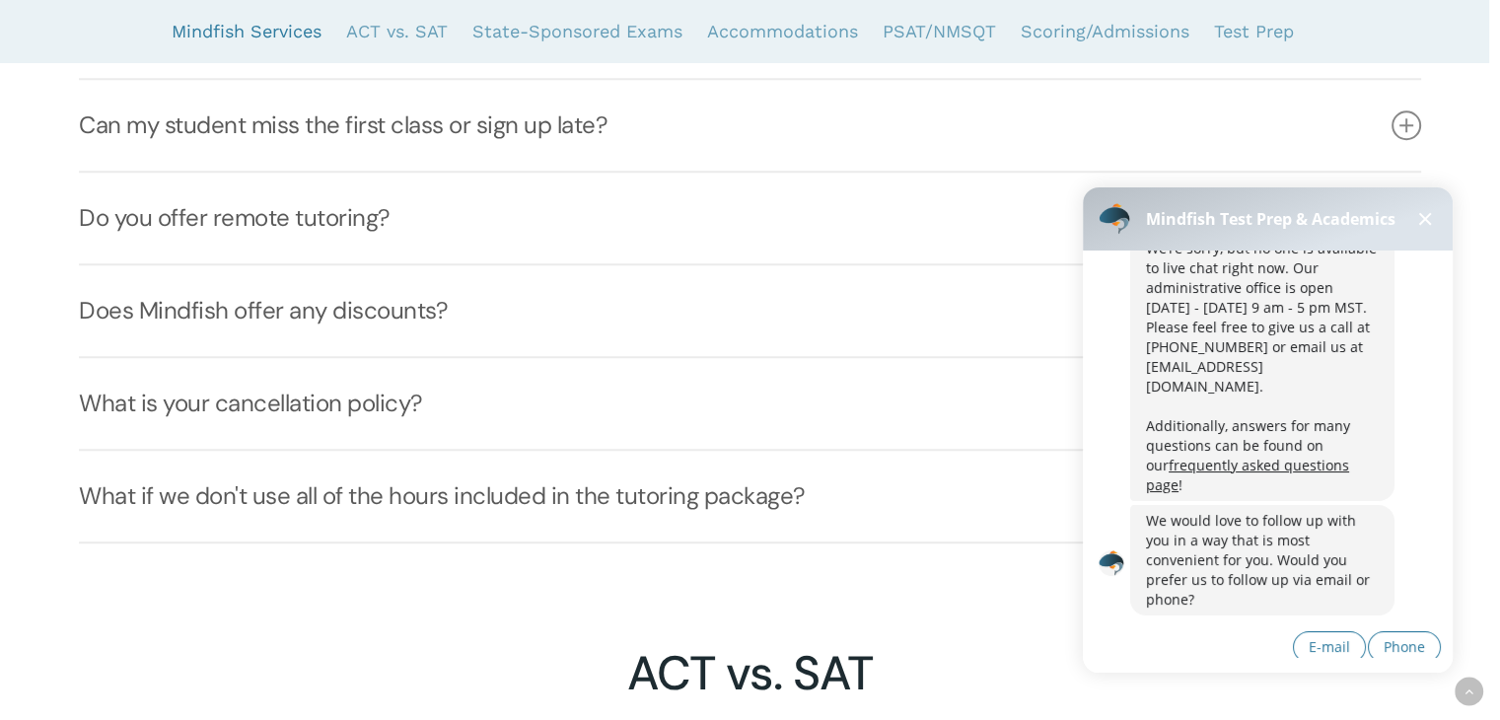
scroll to position [1872, 0]
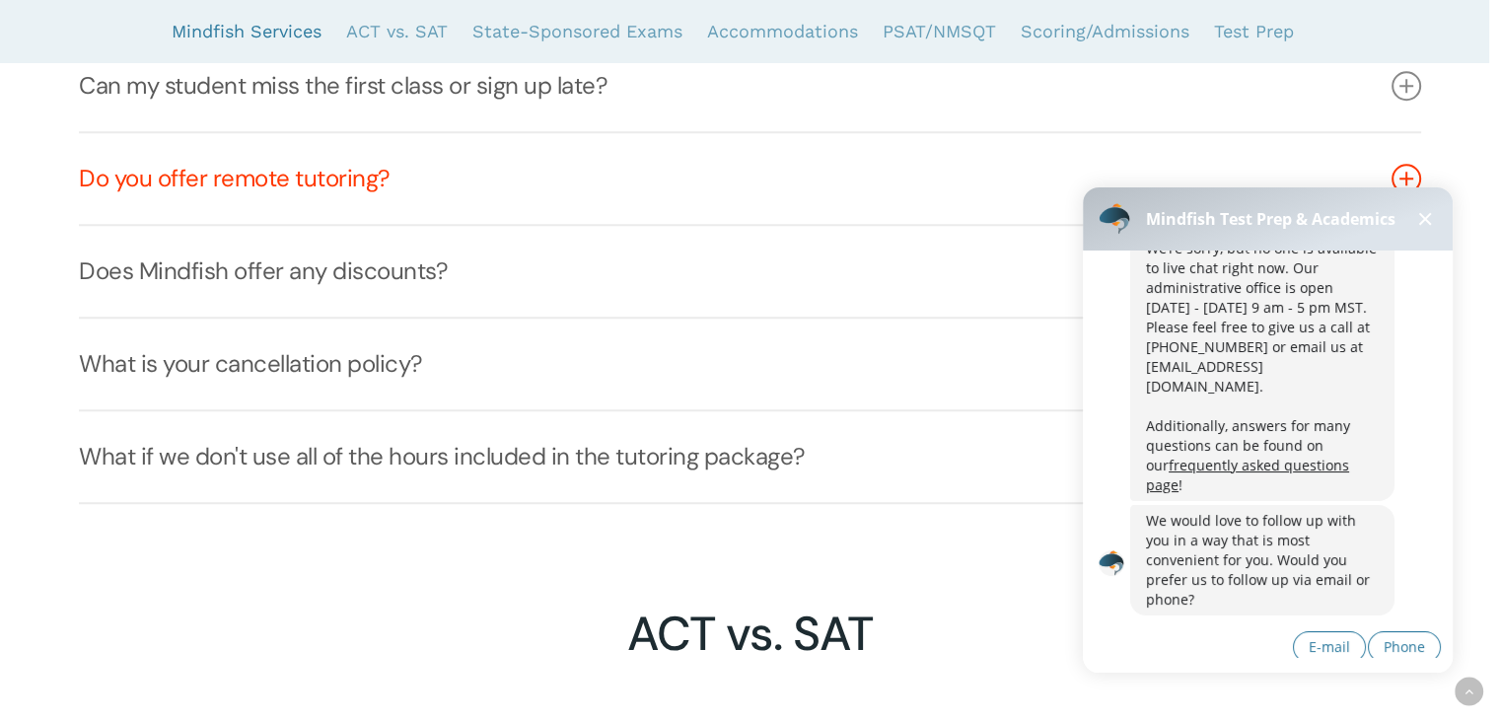
click at [293, 175] on link "Do you offer remote tutoring?" at bounding box center [749, 178] width 1341 height 91
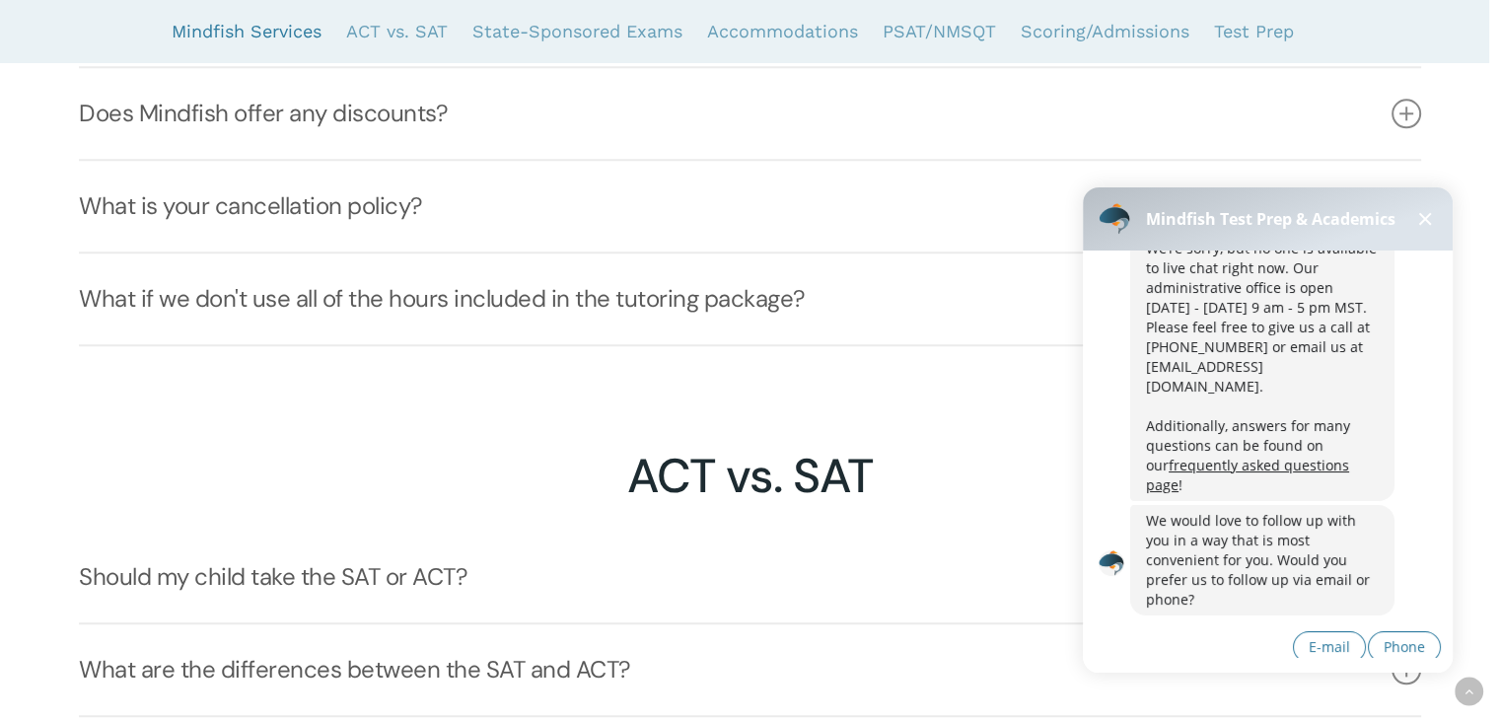
scroll to position [2069, 0]
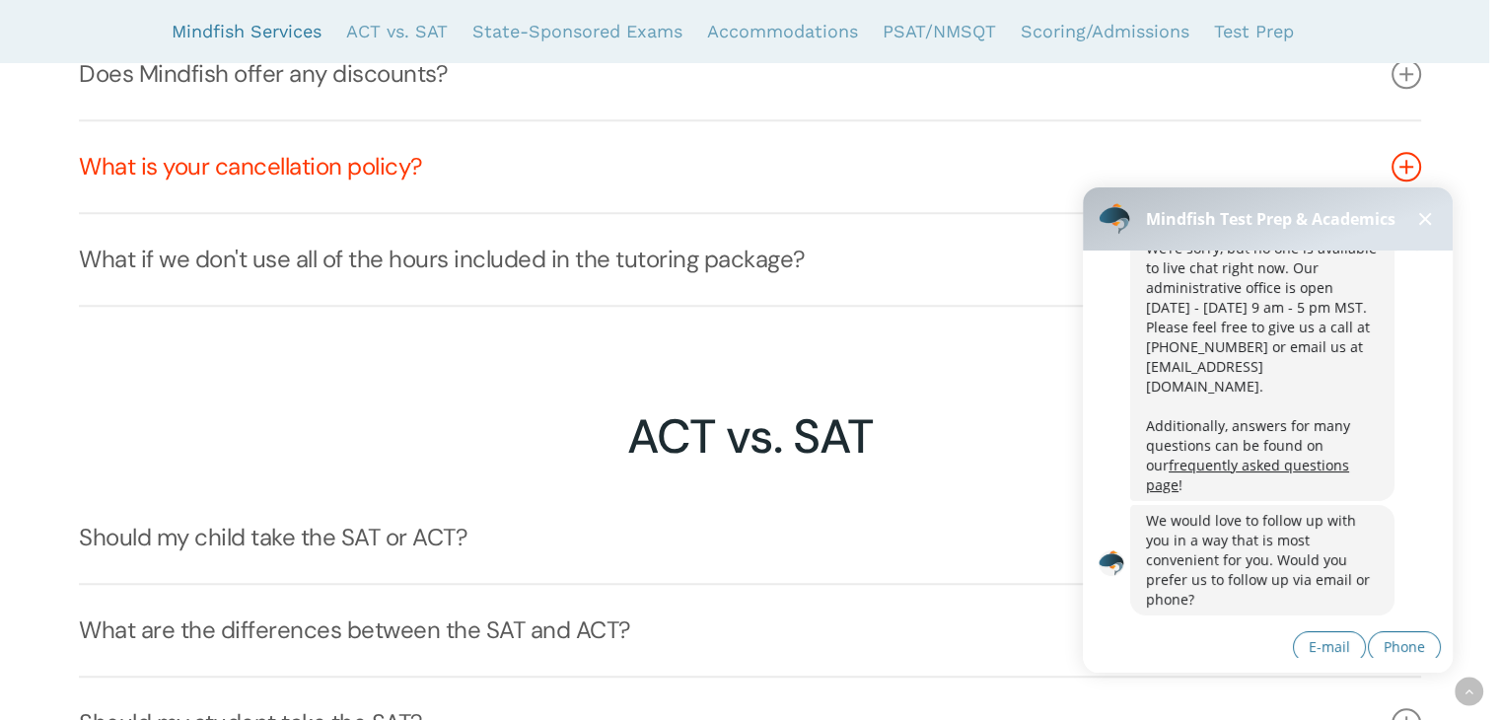
click at [427, 167] on link "What is your cancellation policy?" at bounding box center [749, 166] width 1341 height 91
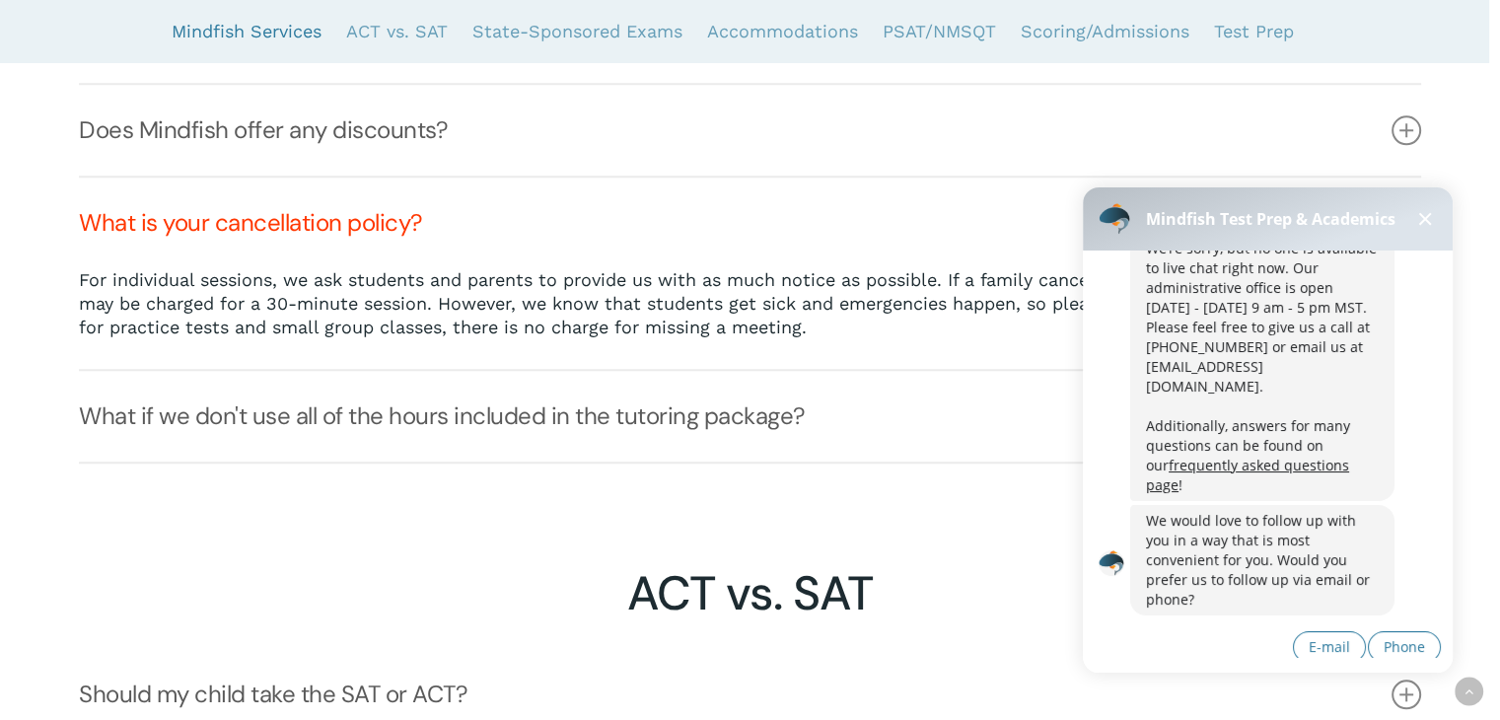
scroll to position [1872, 0]
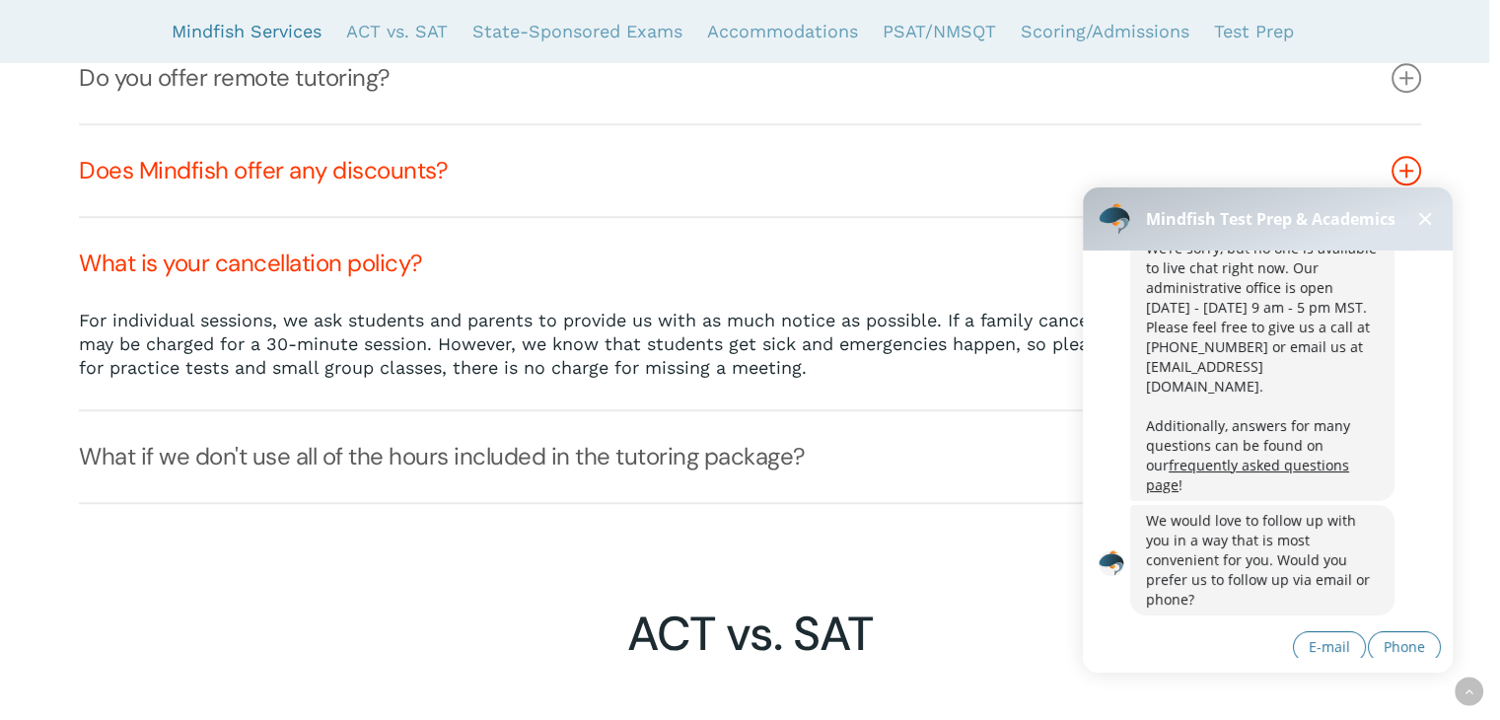
click at [319, 174] on link "Does Mindfish offer any discounts?" at bounding box center [749, 170] width 1341 height 91
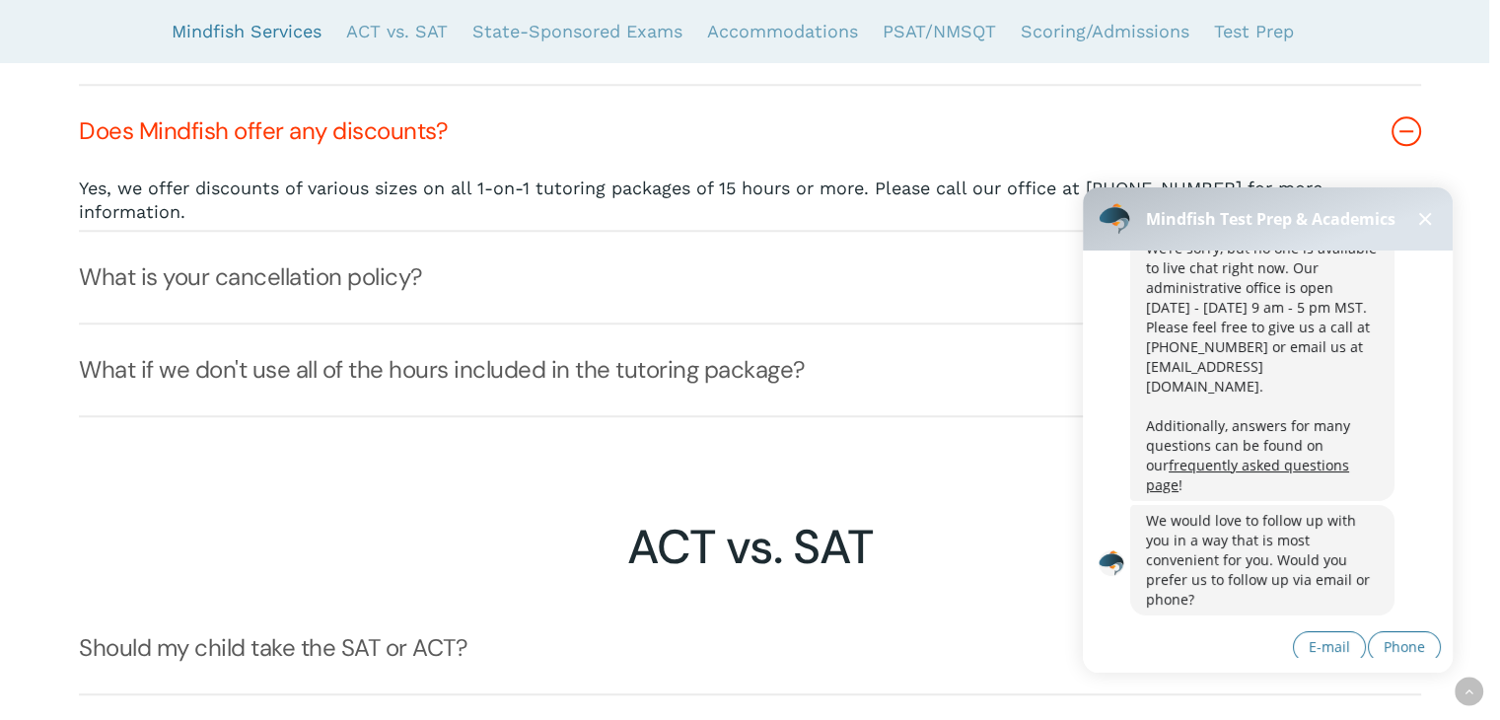
scroll to position [1951, 0]
